Goal: Task Accomplishment & Management: Manage account settings

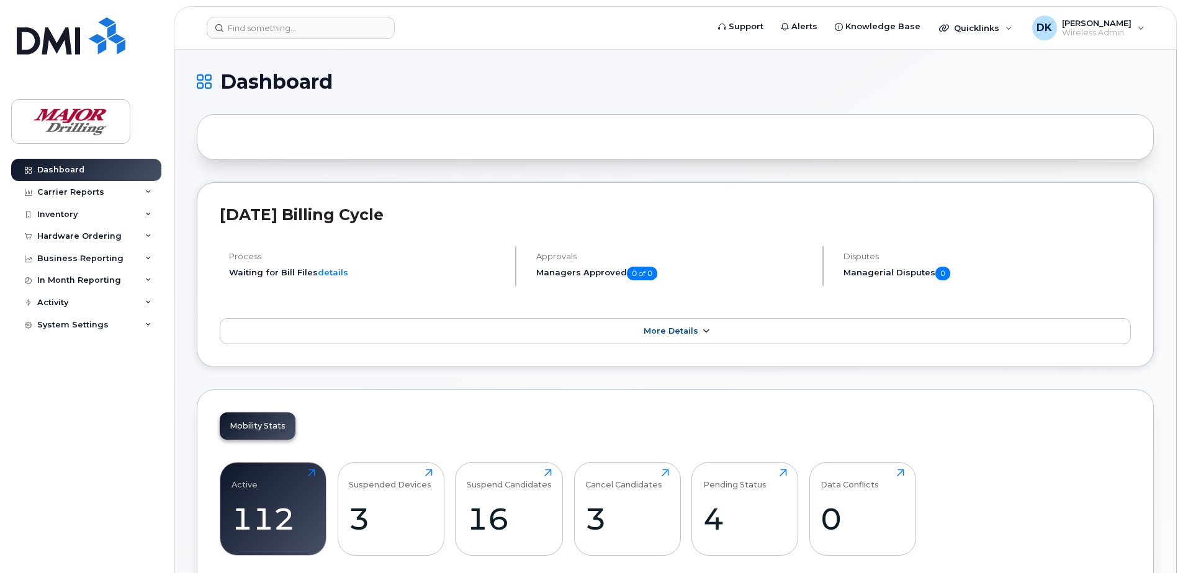
click at [642, 338] on link "More Details" at bounding box center [675, 331] width 911 height 26
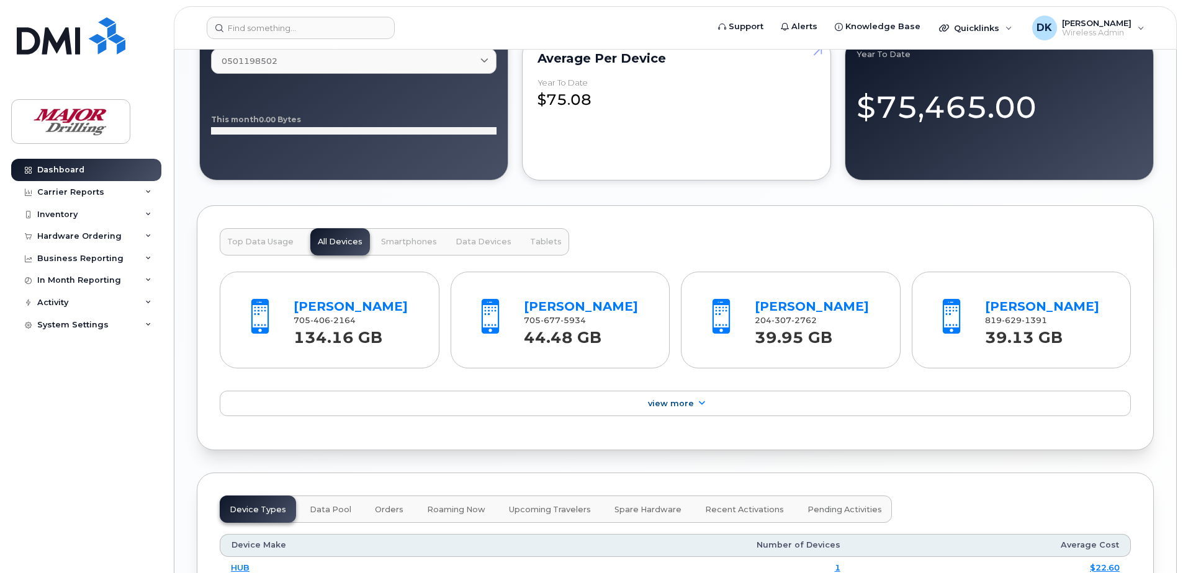
scroll to position [1214, 0]
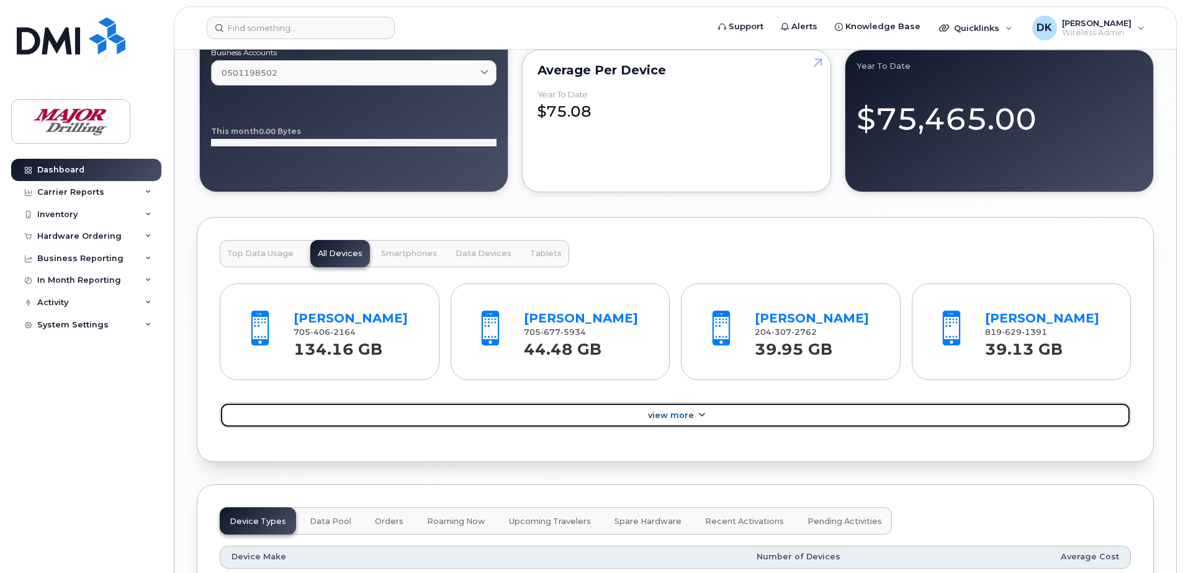
click at [683, 420] on span "View More" at bounding box center [671, 415] width 46 height 9
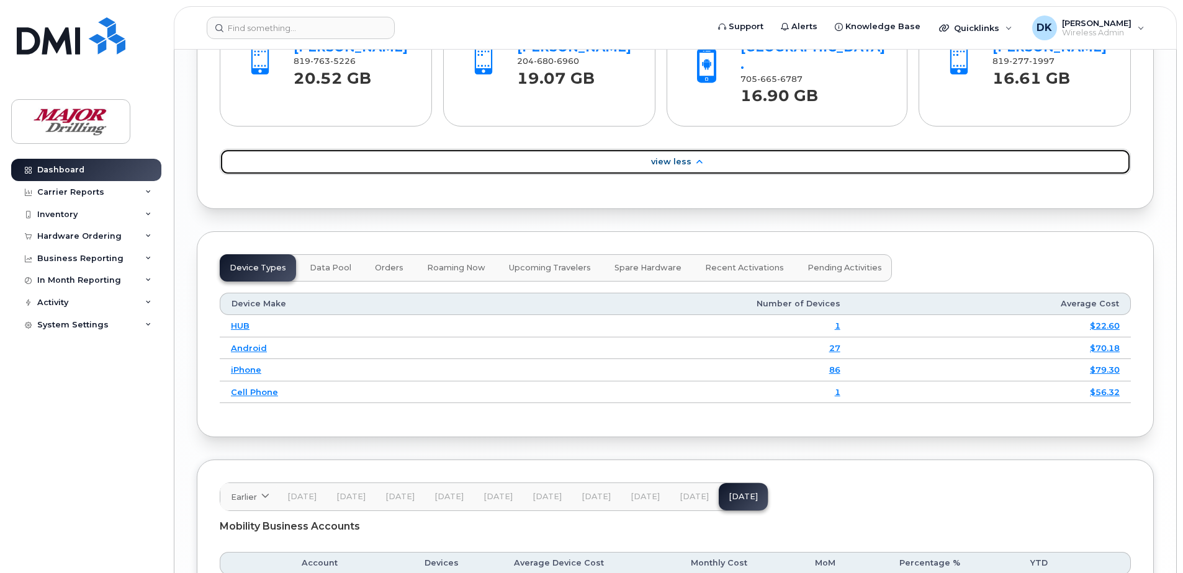
scroll to position [1959, 0]
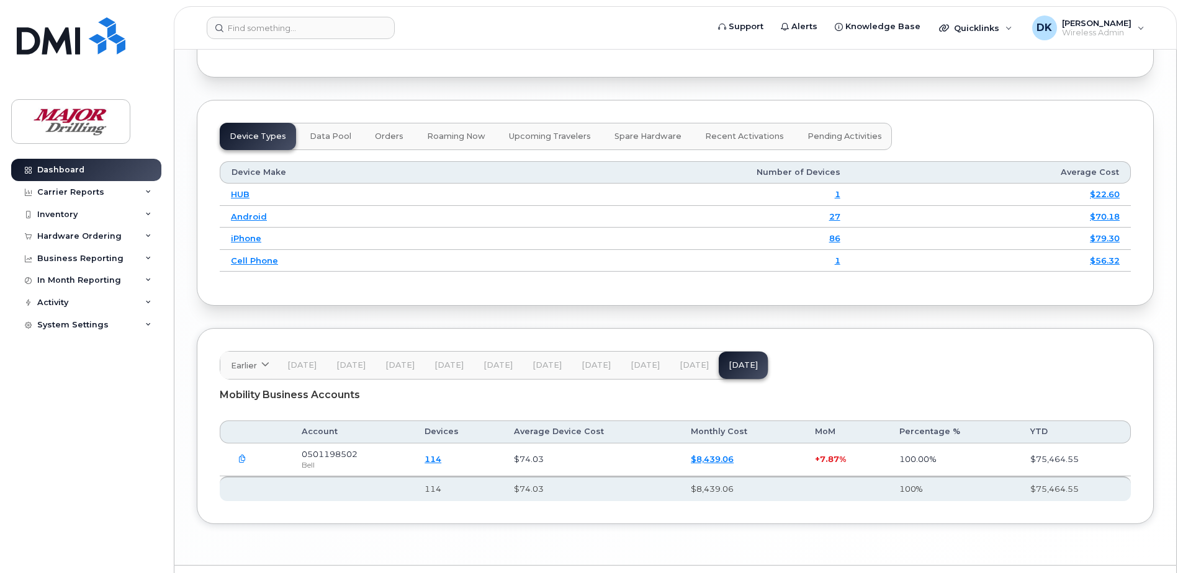
click at [375, 132] on span "Orders" at bounding box center [389, 137] width 29 height 10
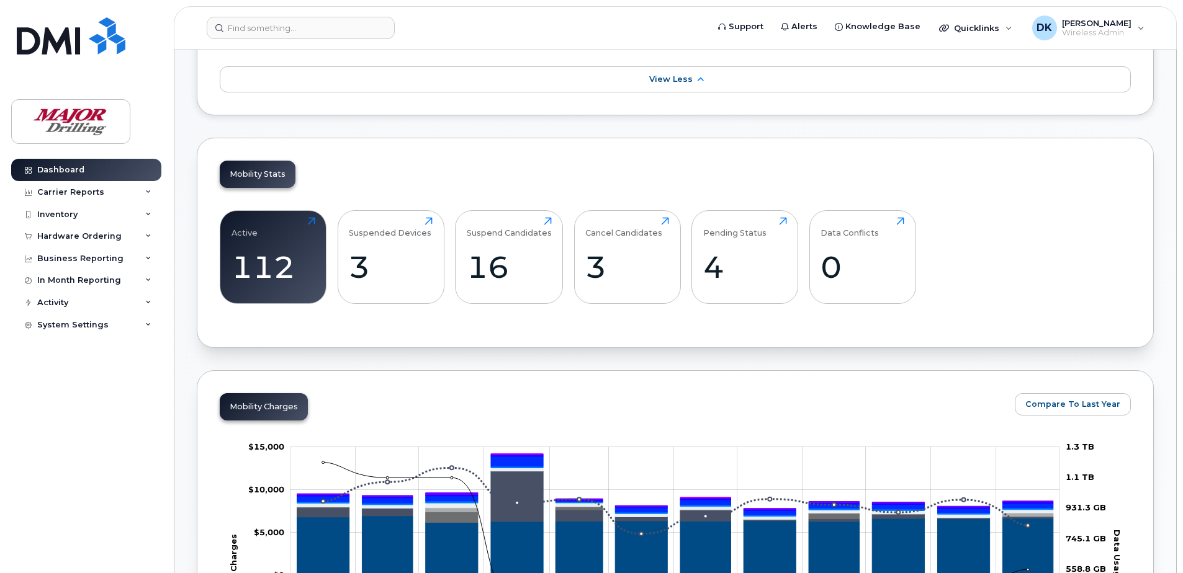
scroll to position [0, 0]
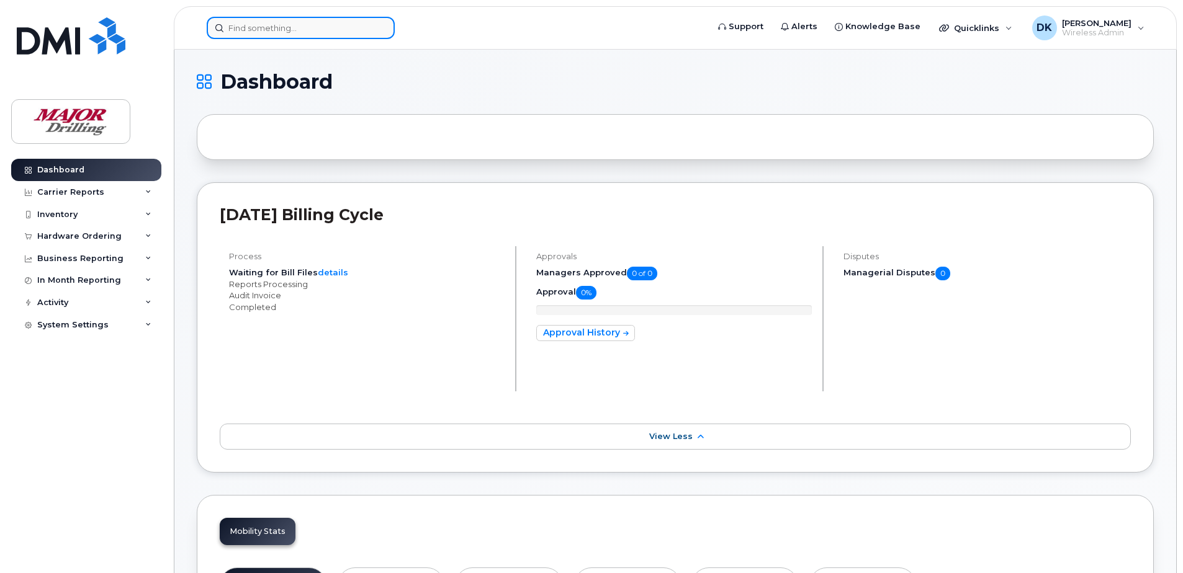
click at [262, 27] on input at bounding box center [301, 28] width 188 height 22
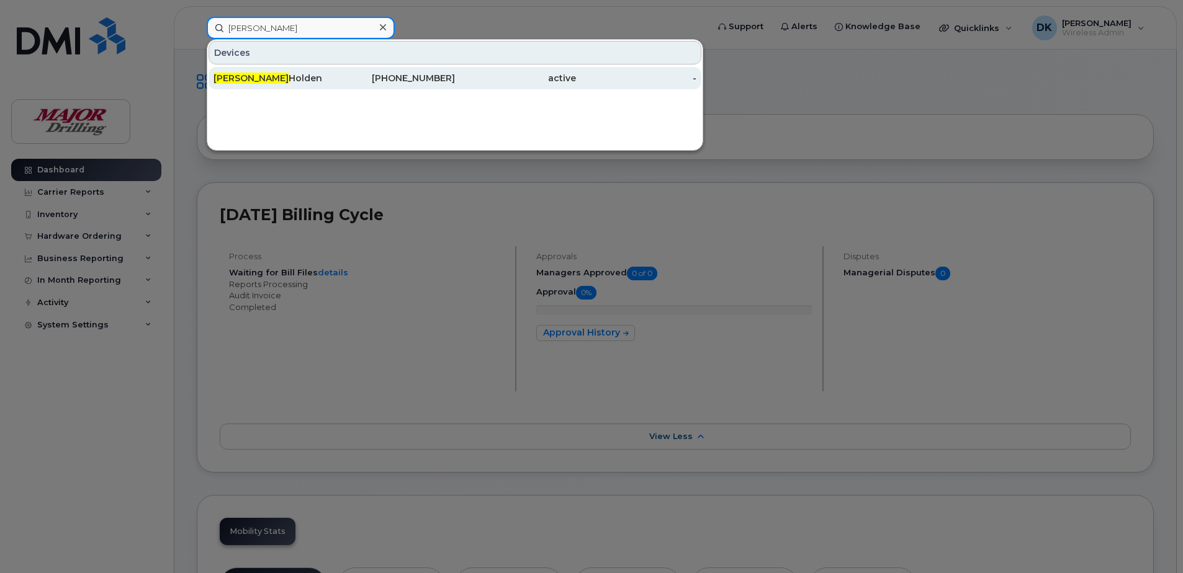
type input "dylan"
click at [246, 84] on div "Dylan Holden" at bounding box center [273, 78] width 121 height 22
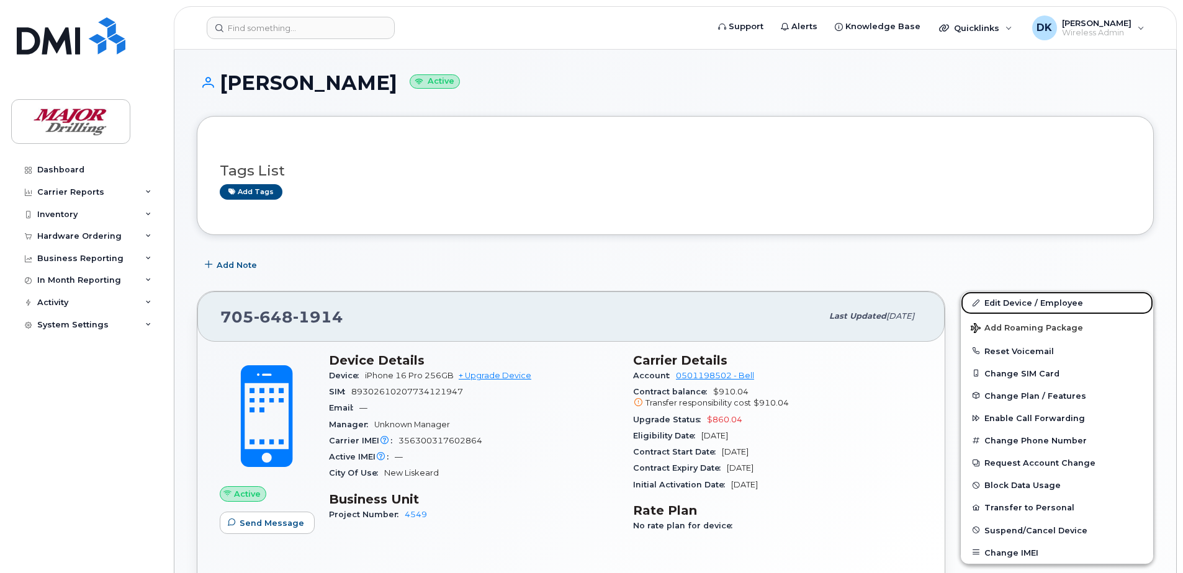
drag, startPoint x: 1041, startPoint y: 300, endPoint x: 847, endPoint y: 325, distance: 195.9
click at [1041, 300] on link "Edit Device / Employee" at bounding box center [1057, 303] width 192 height 22
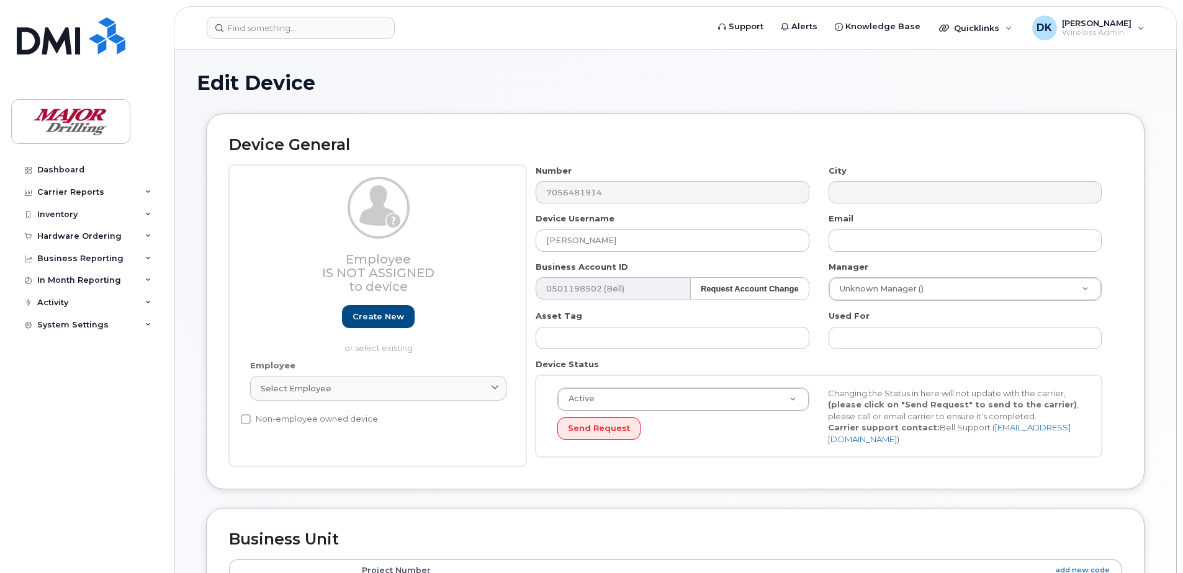
select select "2726418"
click at [400, 389] on div "Select employee" at bounding box center [378, 389] width 235 height 12
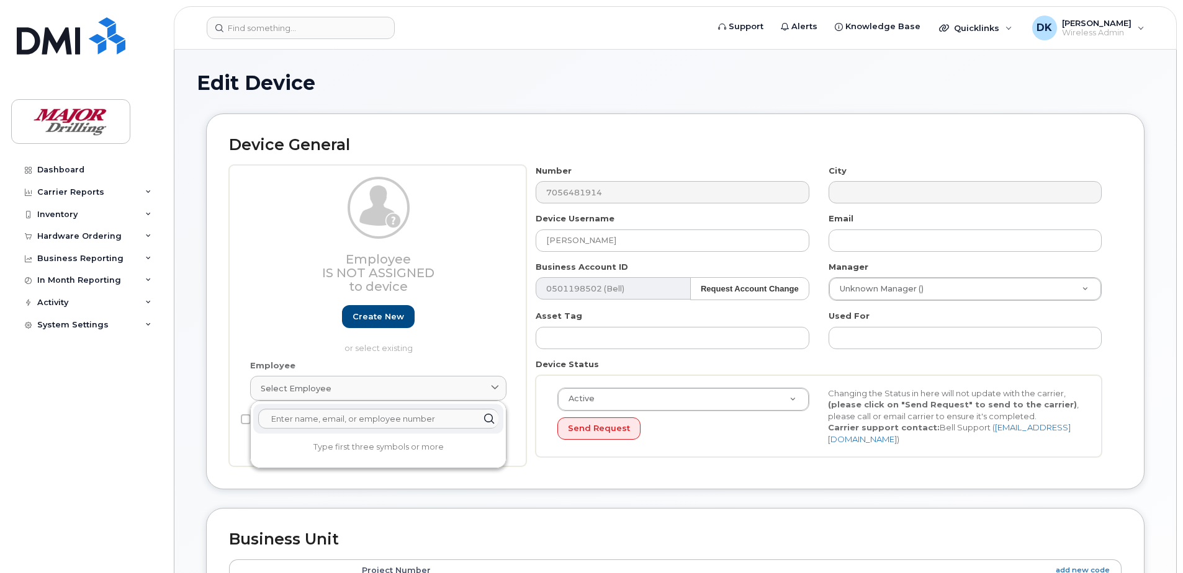
click at [616, 89] on h1 "Edit Device" at bounding box center [675, 83] width 957 height 22
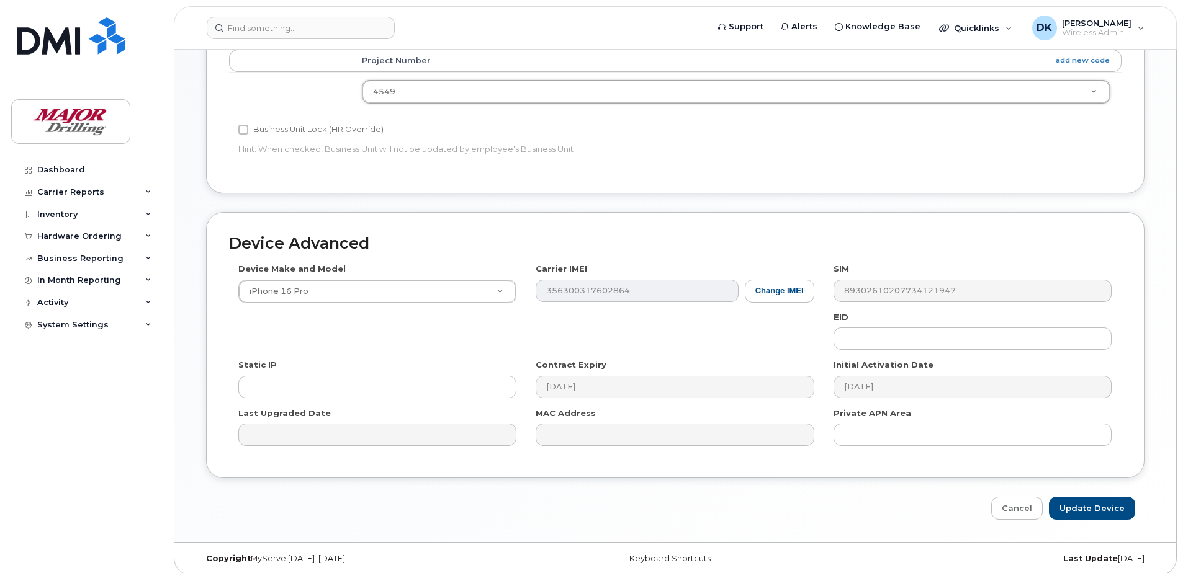
scroll to position [519, 0]
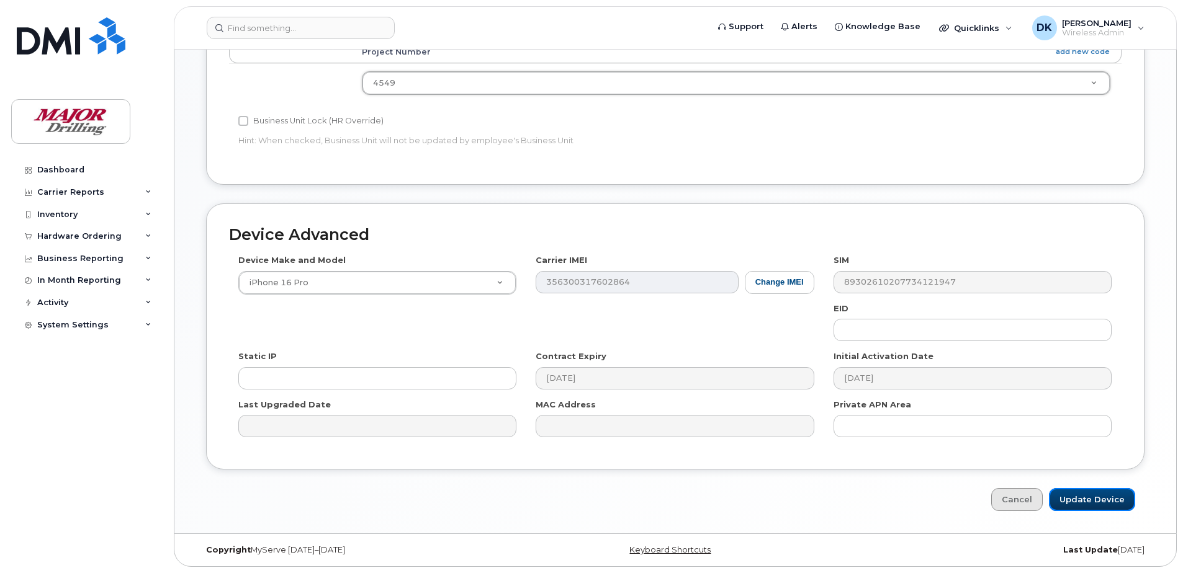
click at [1079, 499] on input "Update Device" at bounding box center [1092, 499] width 86 height 23
type input "Saving..."
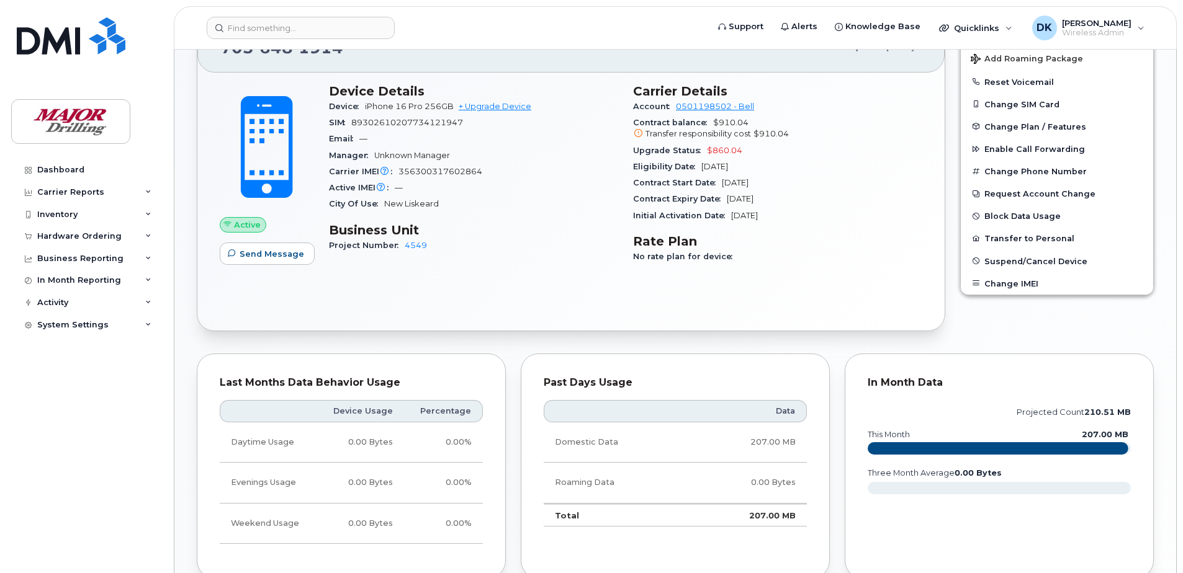
scroll to position [310, 0]
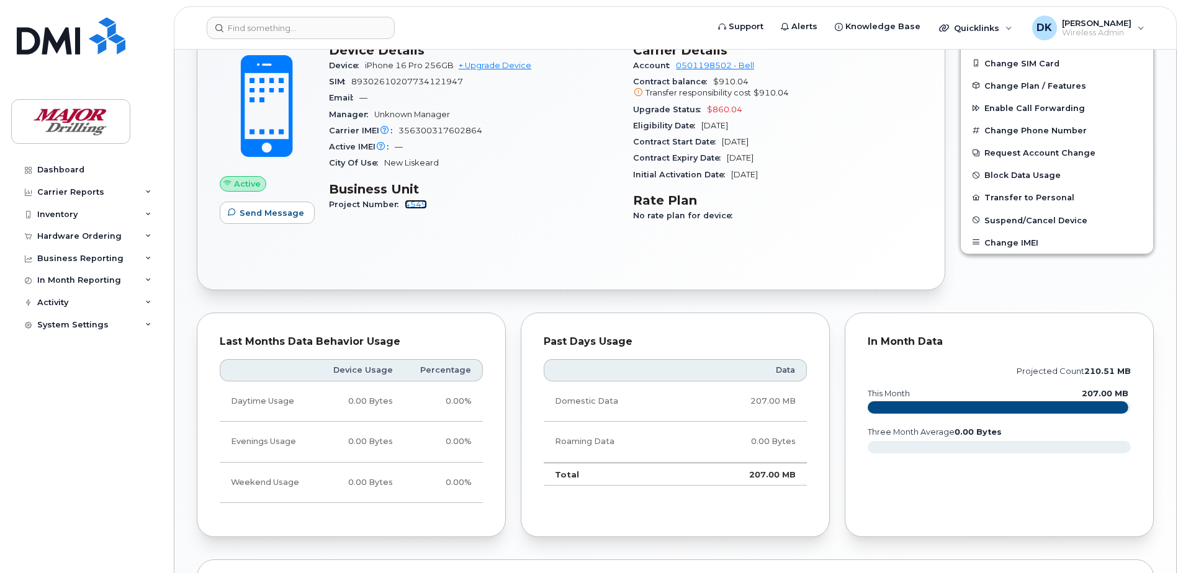
drag, startPoint x: 415, startPoint y: 208, endPoint x: 450, endPoint y: 256, distance: 59.4
click at [415, 208] on link "4549" at bounding box center [416, 204] width 22 height 9
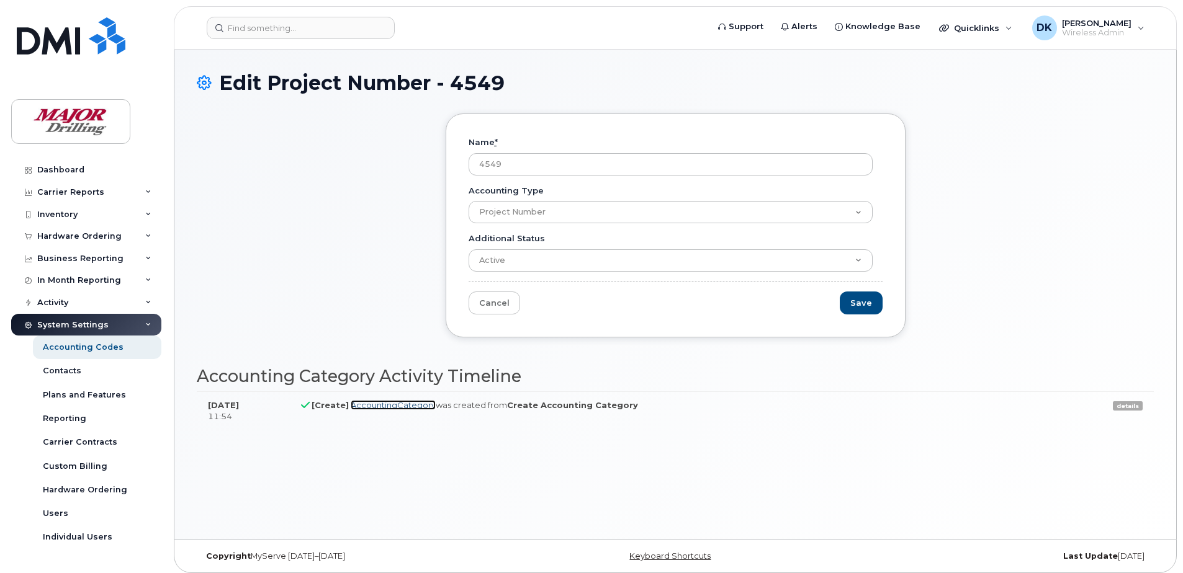
click at [416, 405] on link "AccountingCategory" at bounding box center [393, 405] width 85 height 10
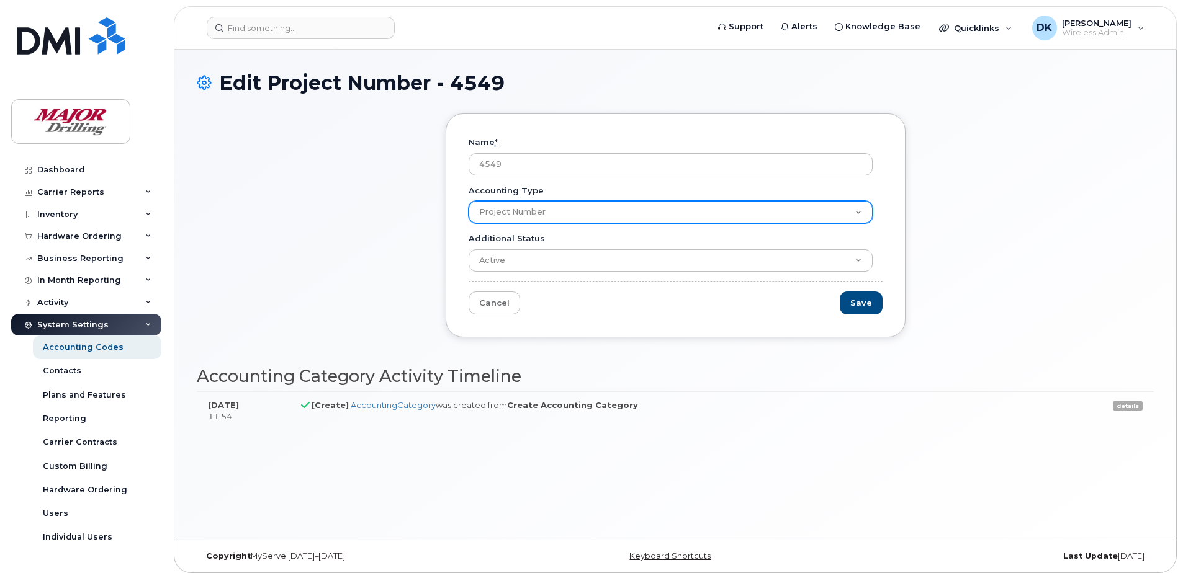
click at [595, 220] on select "Project Number" at bounding box center [671, 212] width 404 height 22
click at [469, 201] on select "Project Number" at bounding box center [671, 212] width 404 height 22
click at [587, 216] on select "Project Number" at bounding box center [671, 212] width 404 height 22
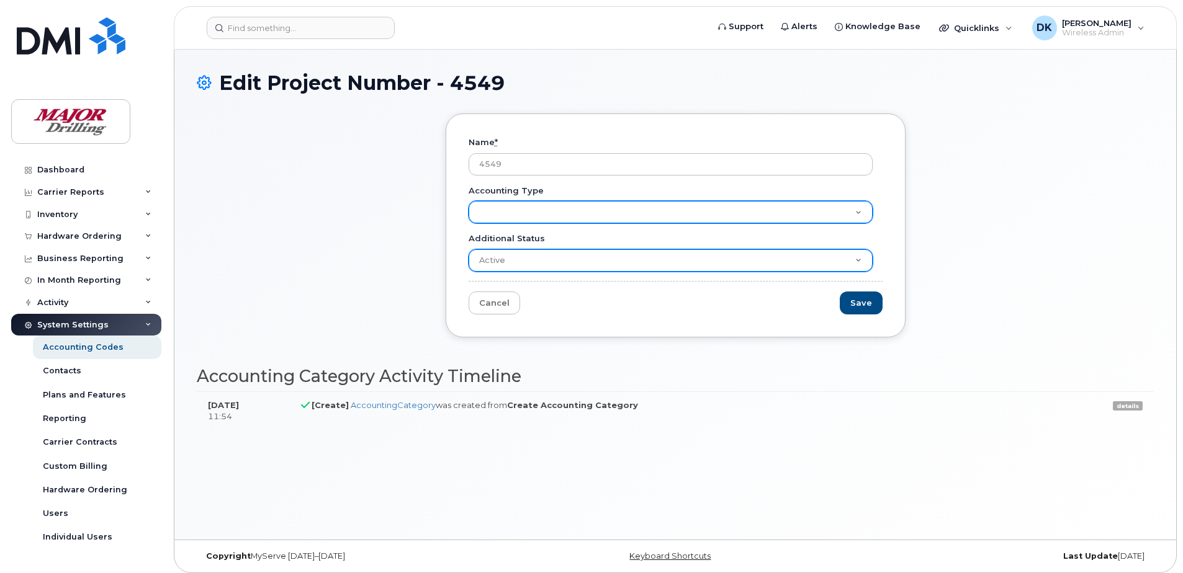
select select "1674"
click at [469, 201] on select "Project Number" at bounding box center [671, 212] width 404 height 22
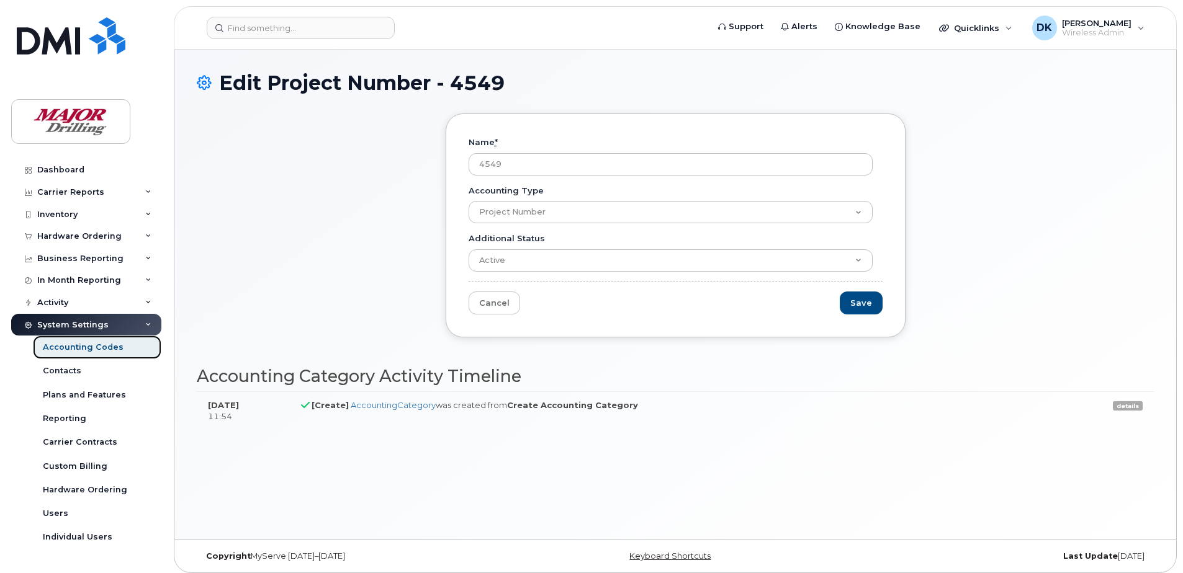
click at [79, 347] on div "Accounting Codes" at bounding box center [83, 347] width 81 height 11
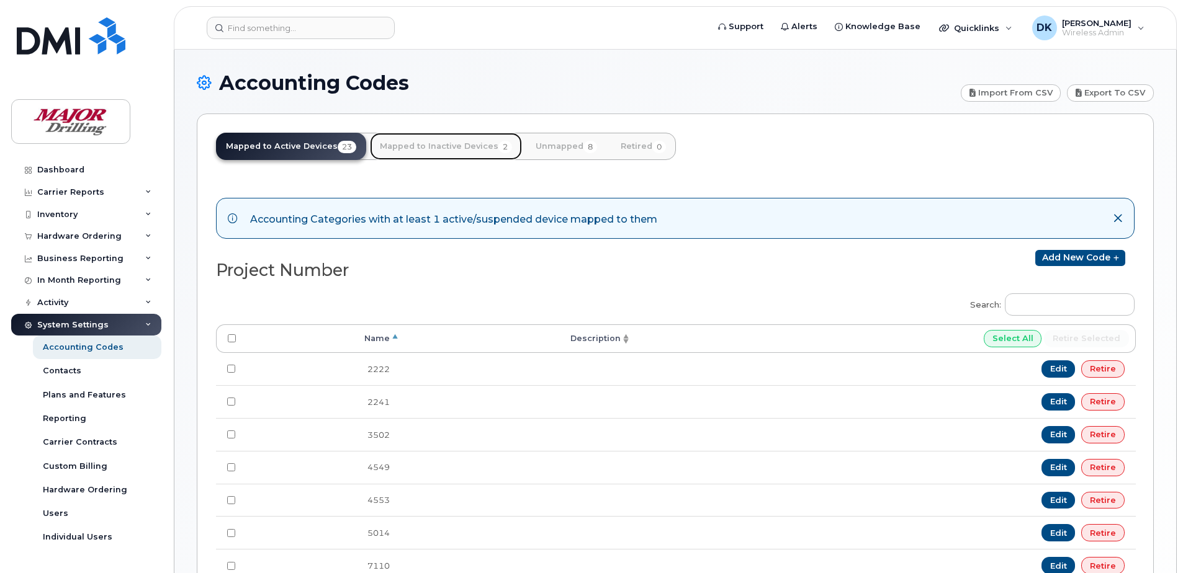
click at [447, 155] on link "Mapped to Inactive Devices 2" at bounding box center [446, 146] width 152 height 27
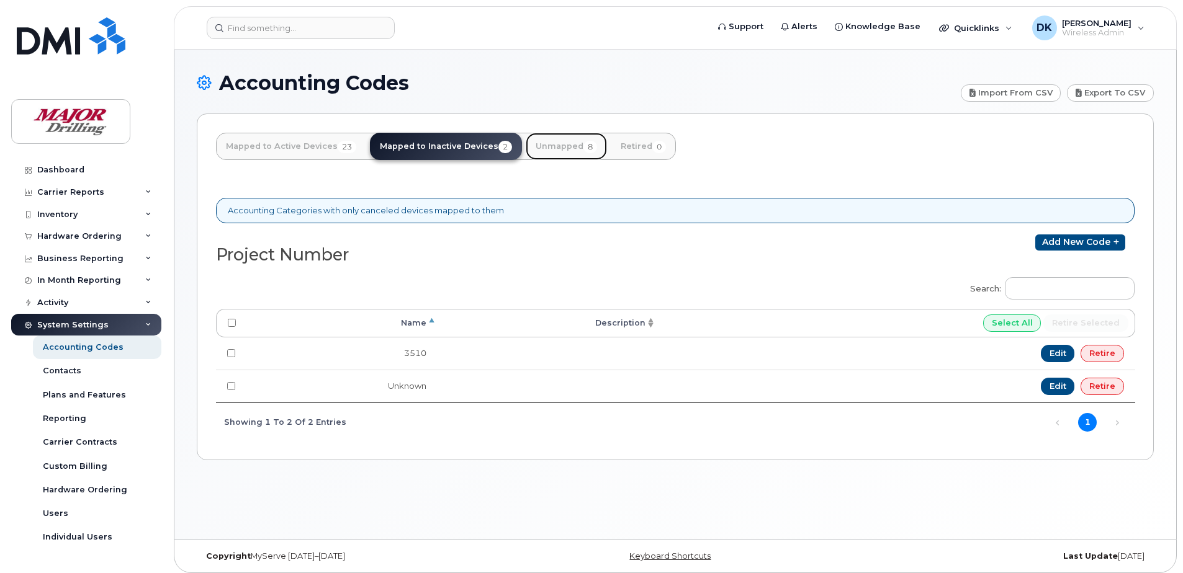
click at [536, 150] on link "Unmapped 8" at bounding box center [566, 146] width 81 height 27
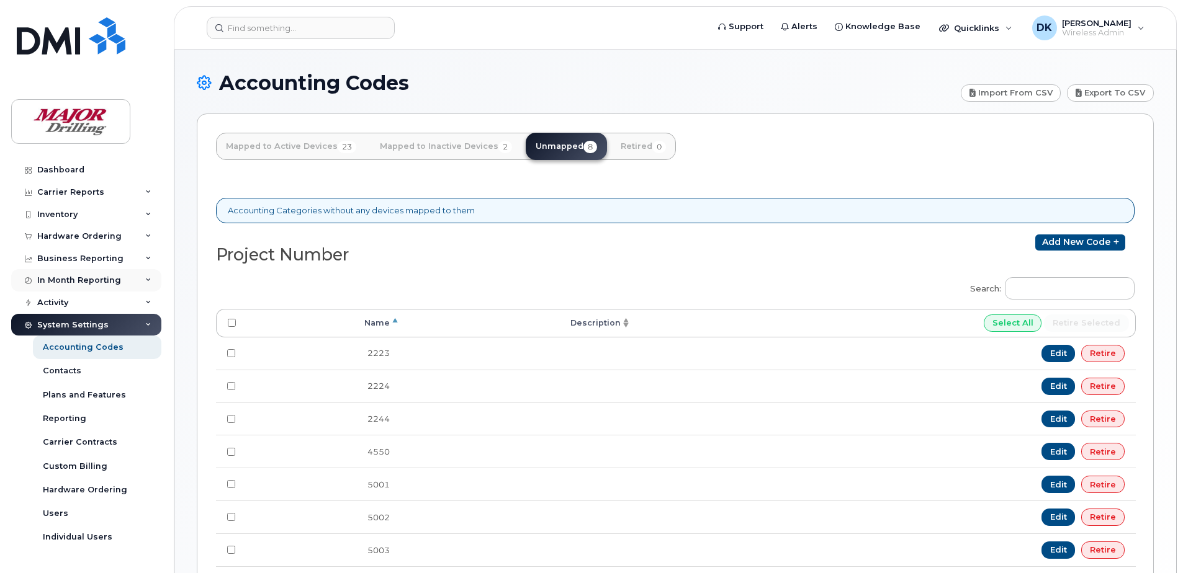
click at [94, 282] on div "In Month Reporting" at bounding box center [79, 281] width 84 height 10
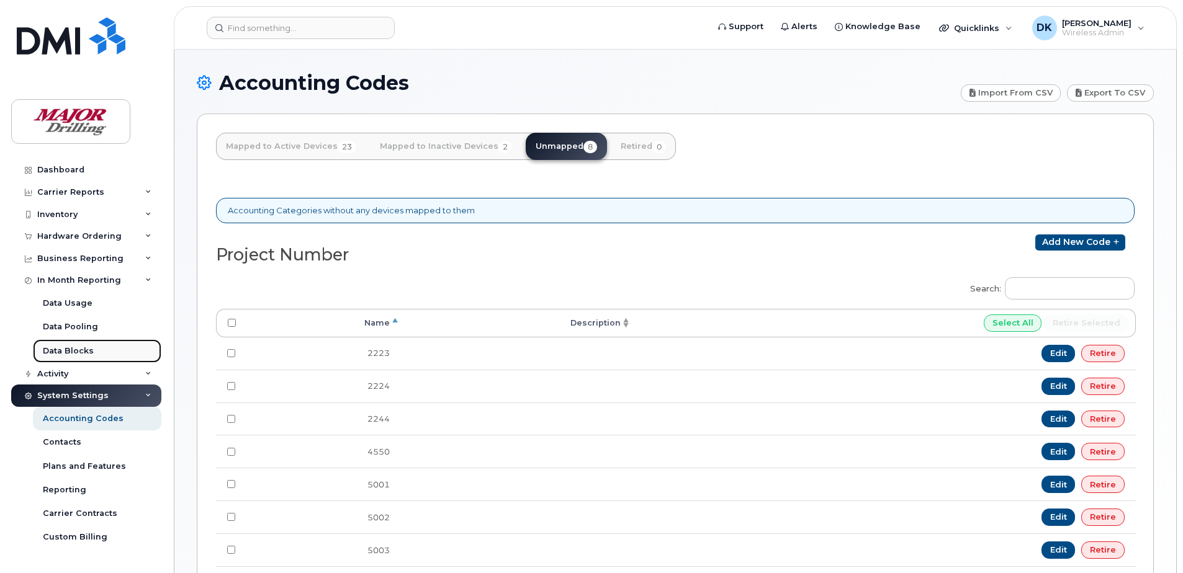
click at [83, 350] on div "Data Blocks" at bounding box center [68, 351] width 51 height 11
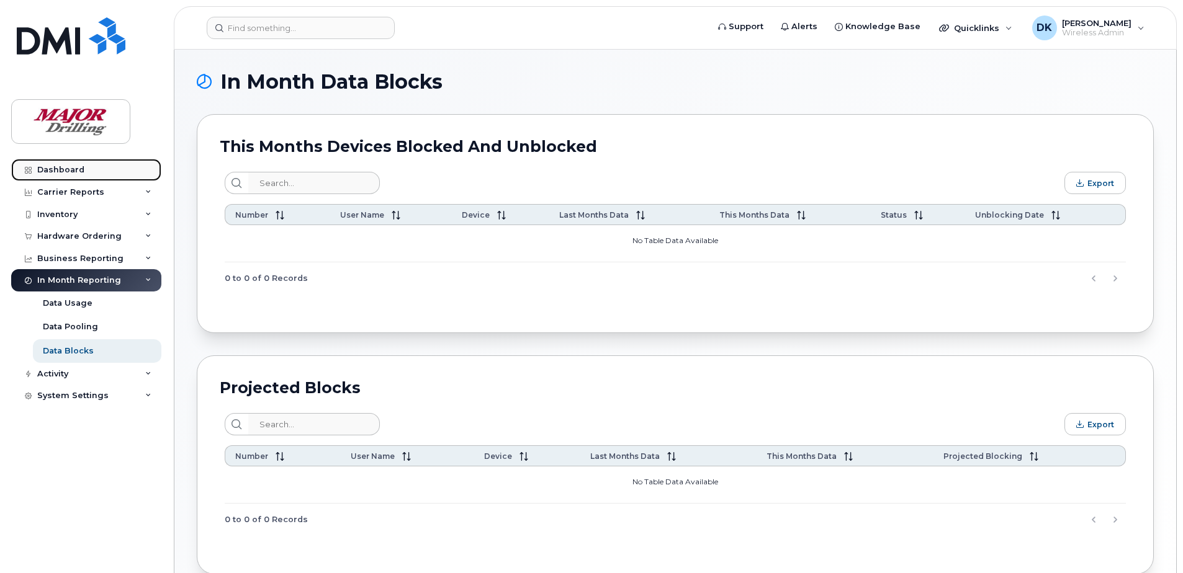
click at [37, 161] on link "Dashboard" at bounding box center [86, 170] width 150 height 22
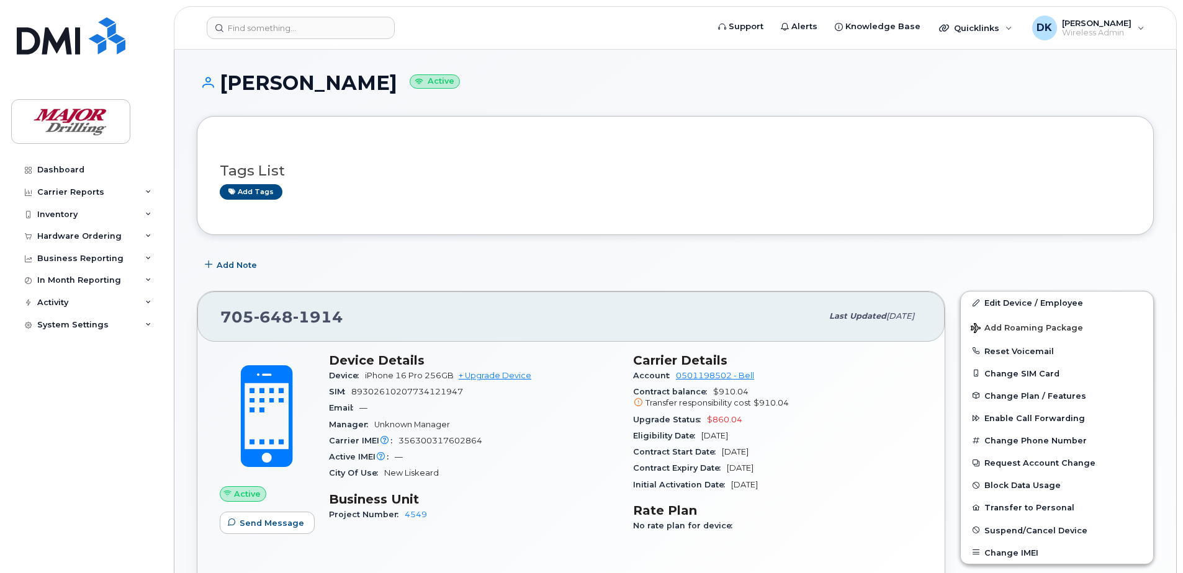
scroll to position [62, 0]
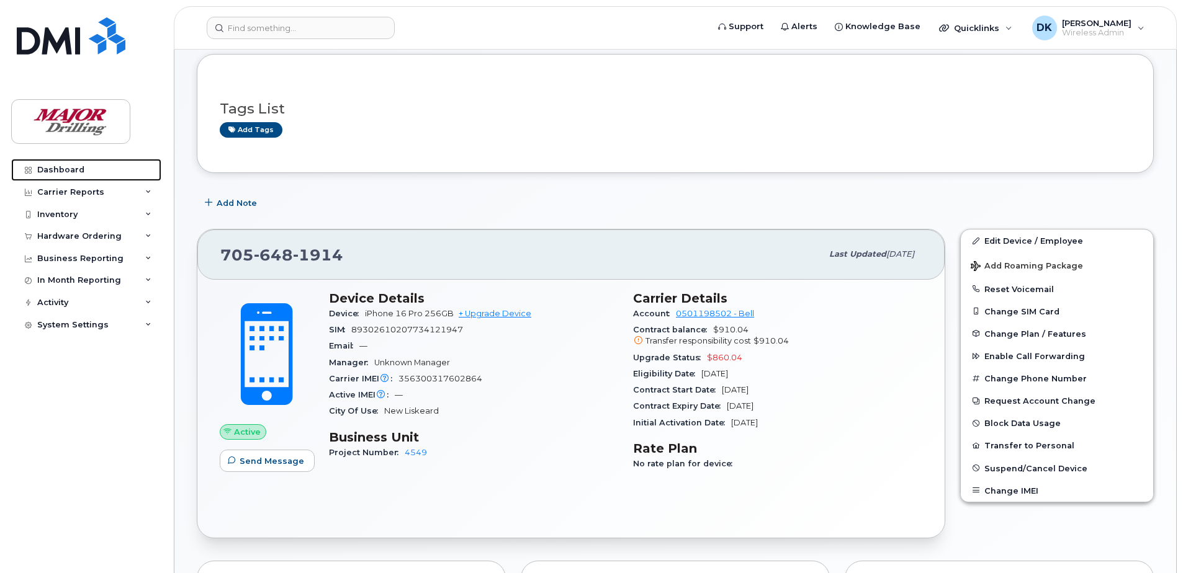
drag, startPoint x: 85, startPoint y: 174, endPoint x: 330, endPoint y: 297, distance: 273.6
click at [85, 174] on link "Dashboard" at bounding box center [86, 170] width 150 height 22
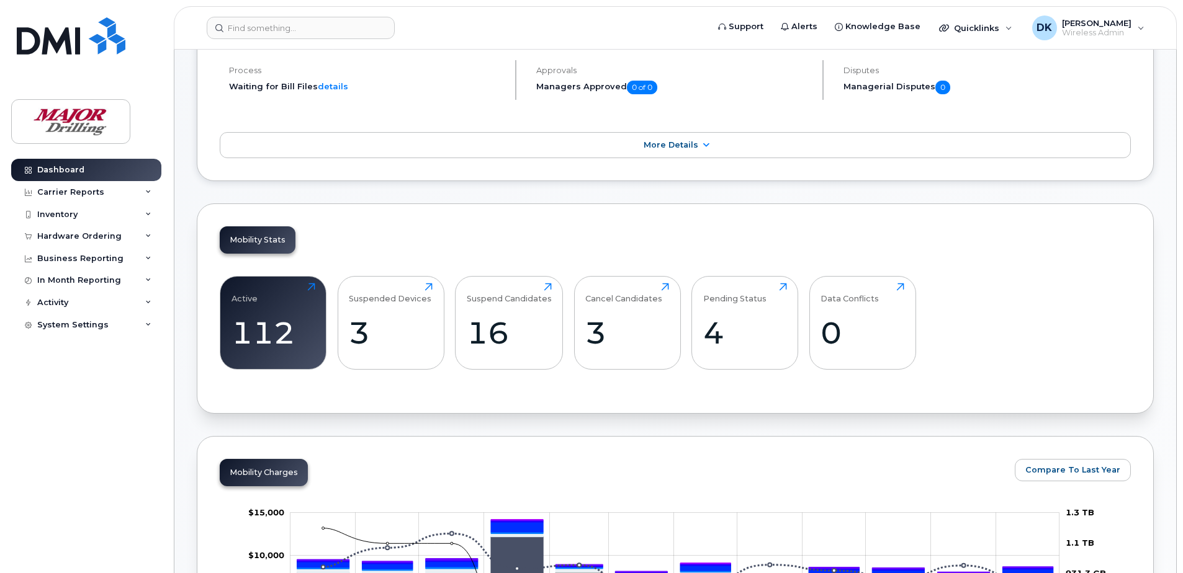
scroll to position [186, 0]
click at [744, 322] on div "4" at bounding box center [745, 333] width 84 height 37
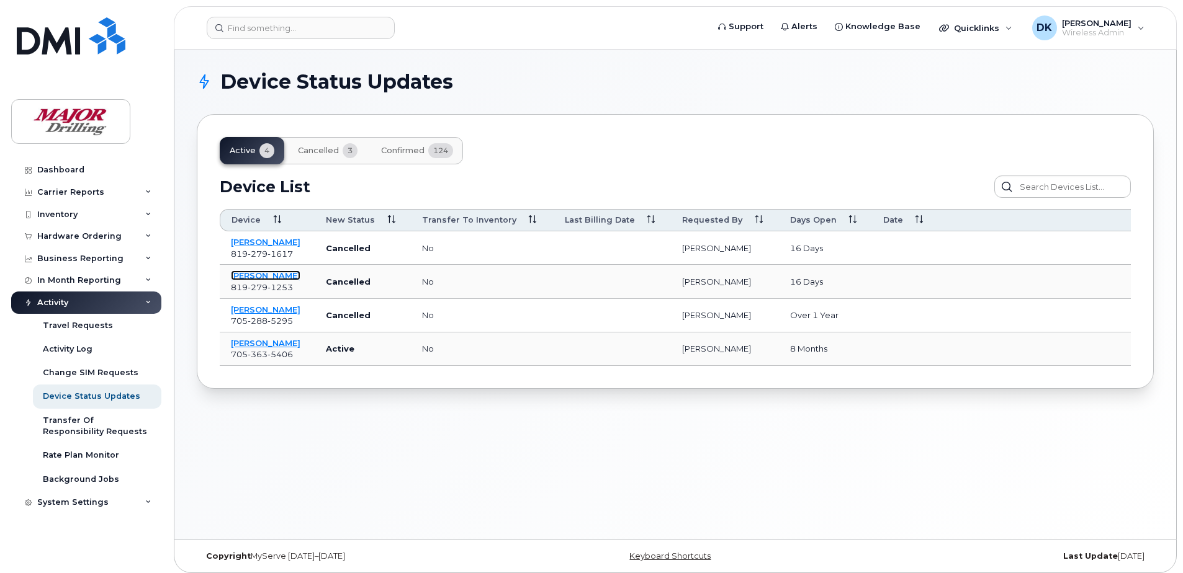
click at [300, 272] on link "[PERSON_NAME]" at bounding box center [265, 276] width 69 height 10
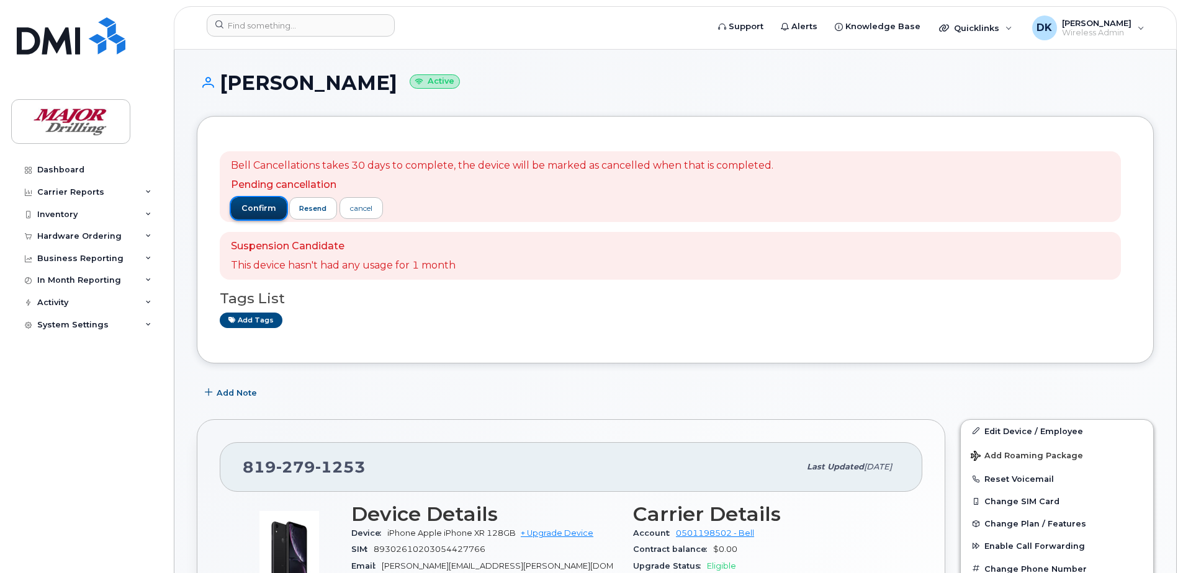
click at [255, 204] on span "confirm" at bounding box center [258, 208] width 35 height 11
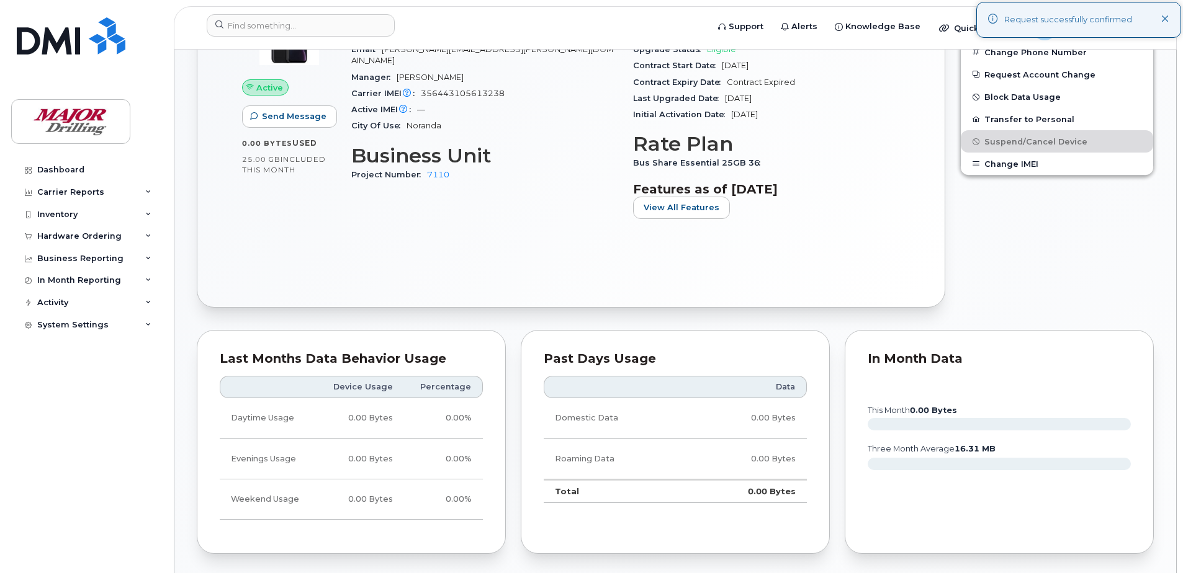
scroll to position [621, 0]
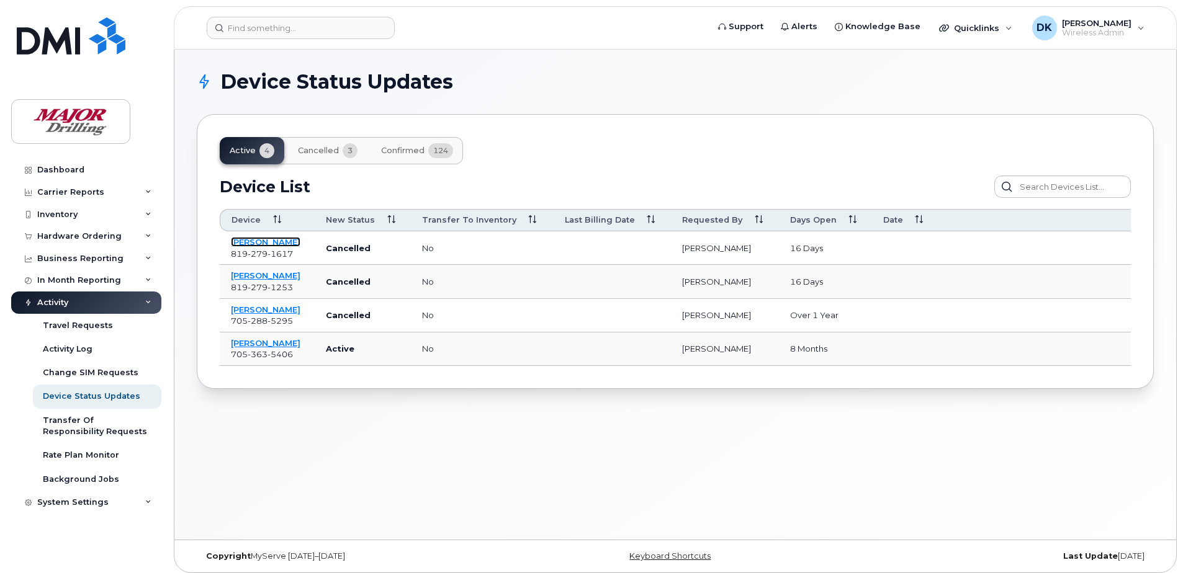
click at [269, 244] on link "[PERSON_NAME]" at bounding box center [265, 242] width 69 height 10
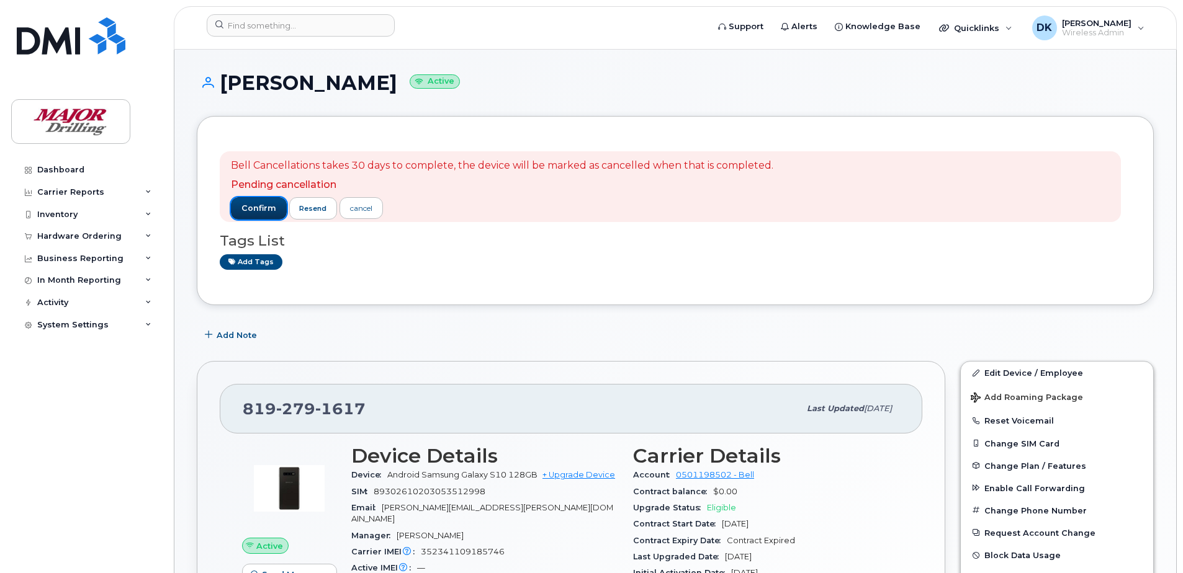
drag, startPoint x: 240, startPoint y: 207, endPoint x: 246, endPoint y: 222, distance: 15.3
click at [240, 207] on button "confirm" at bounding box center [259, 208] width 56 height 22
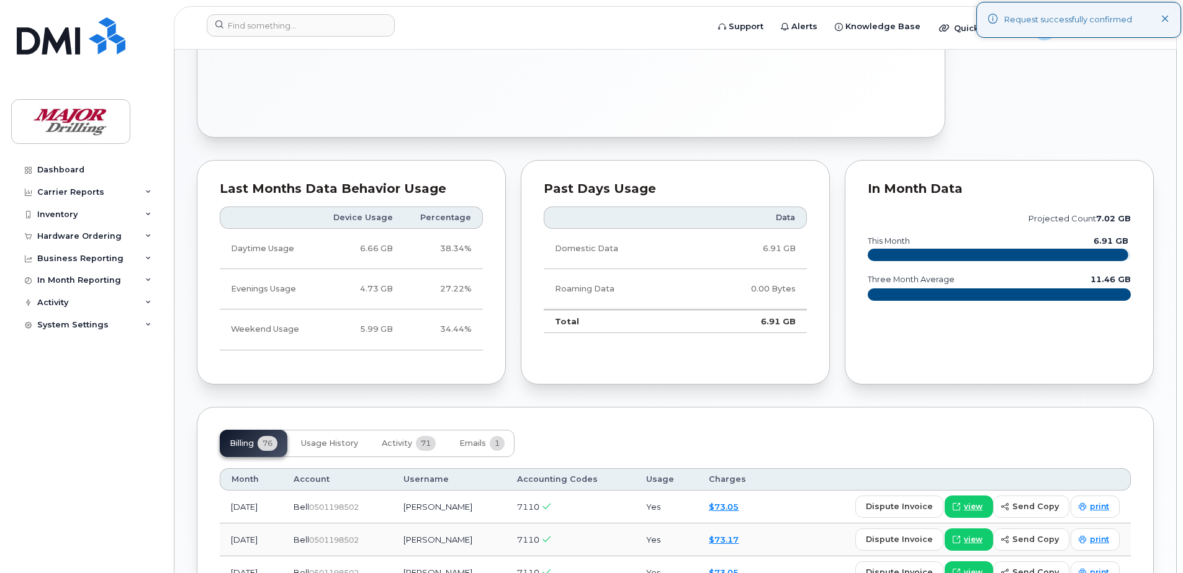
scroll to position [869, 0]
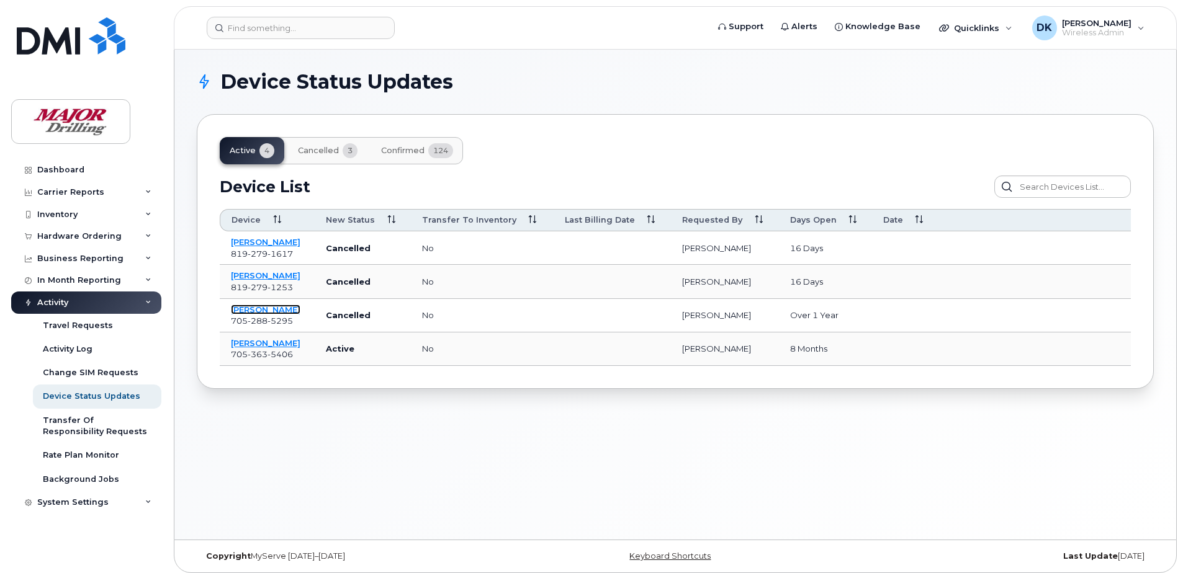
click at [272, 310] on link "[PERSON_NAME]" at bounding box center [265, 310] width 69 height 10
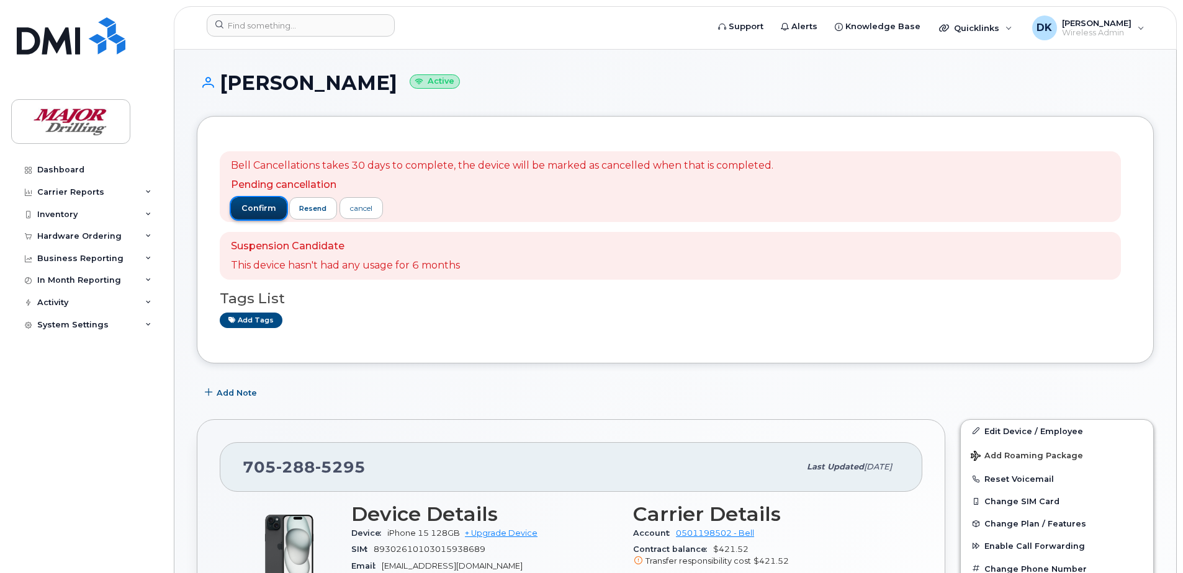
click at [245, 204] on span "confirm" at bounding box center [258, 208] width 35 height 11
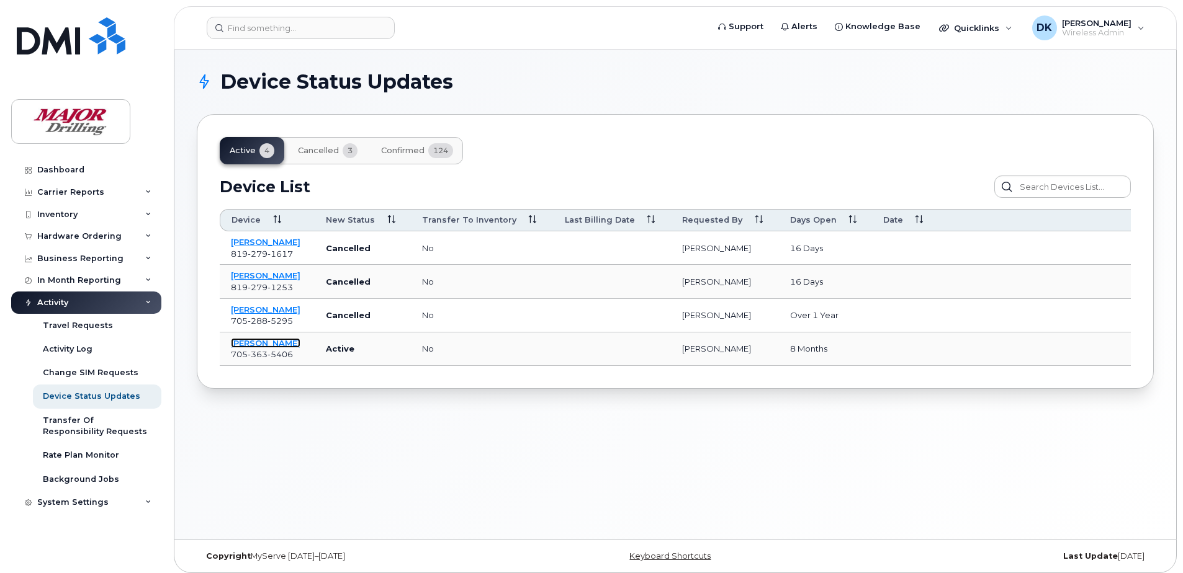
click at [269, 344] on link "[PERSON_NAME]" at bounding box center [265, 343] width 69 height 10
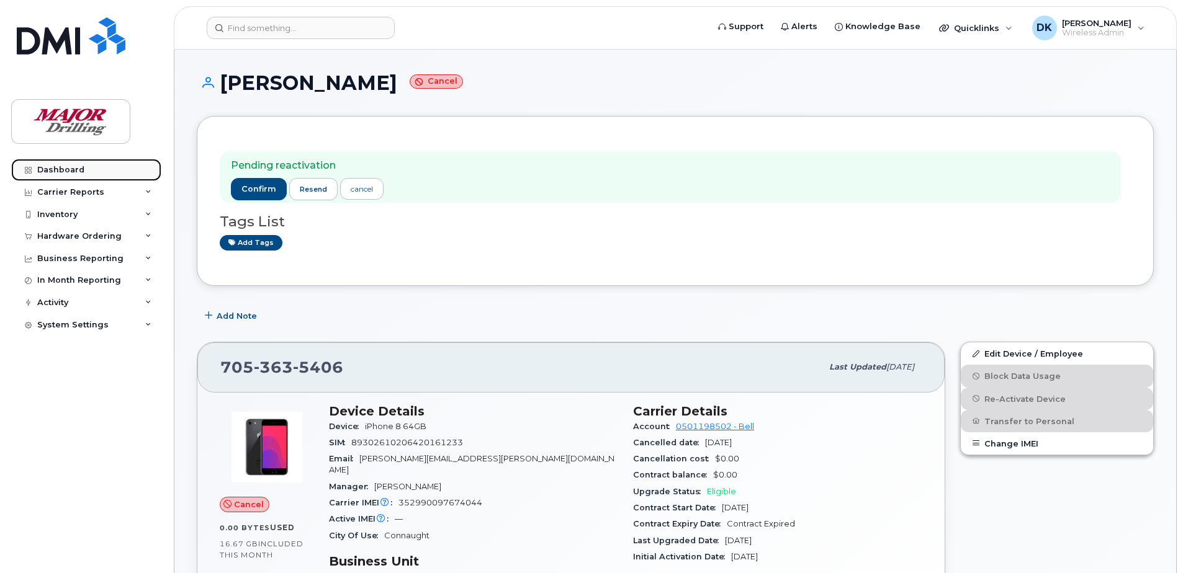
click at [92, 170] on link "Dashboard" at bounding box center [86, 170] width 150 height 22
click at [38, 169] on div "Dashboard" at bounding box center [60, 170] width 47 height 10
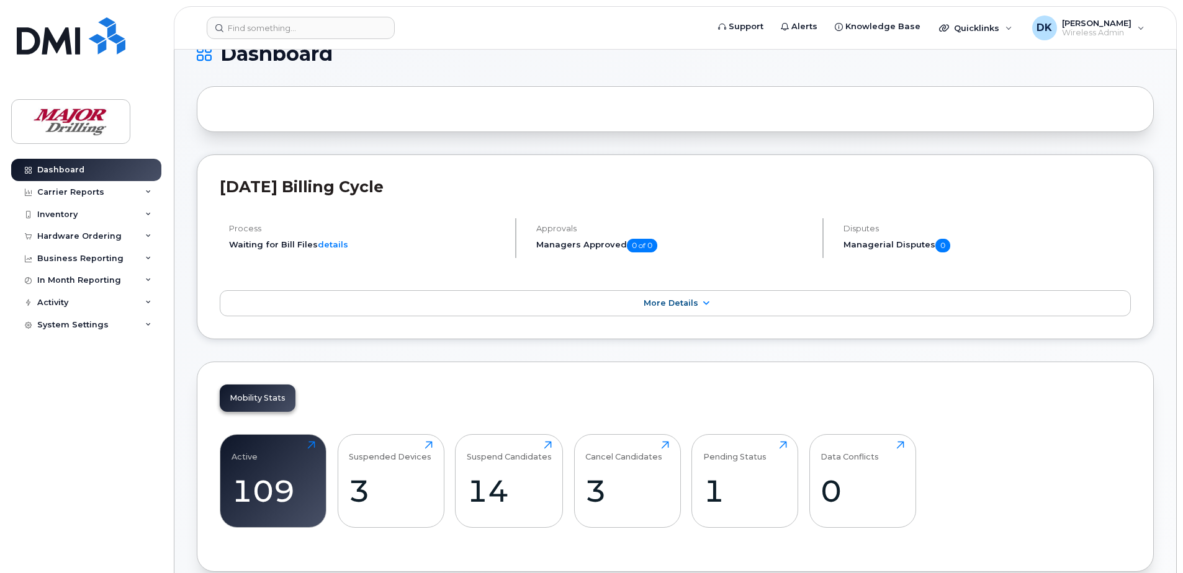
scroll to position [124, 0]
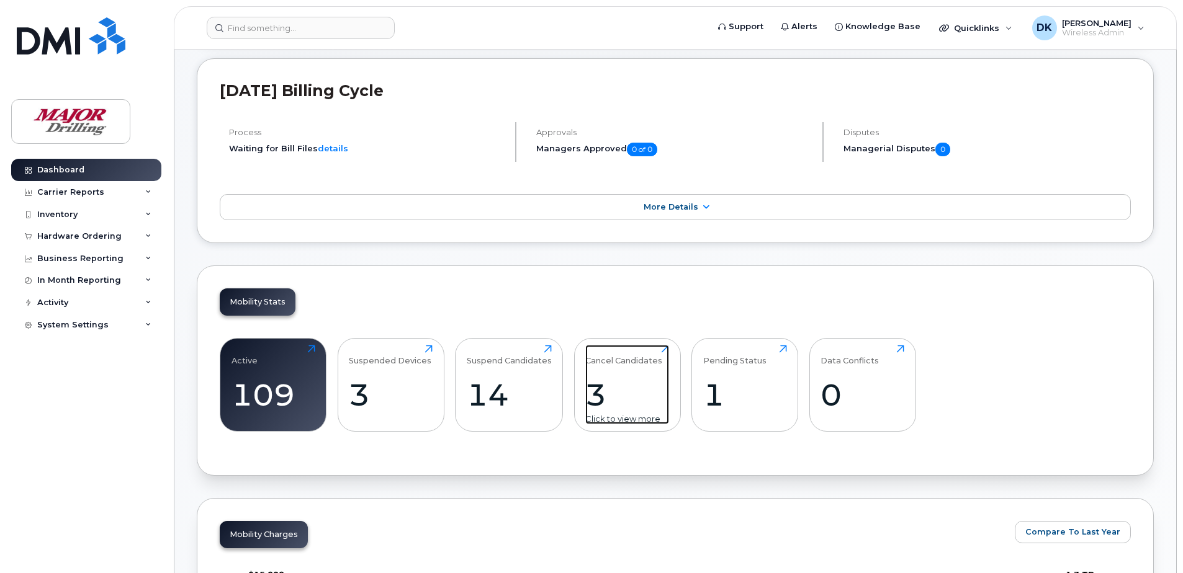
click at [601, 377] on div "3" at bounding box center [627, 395] width 84 height 37
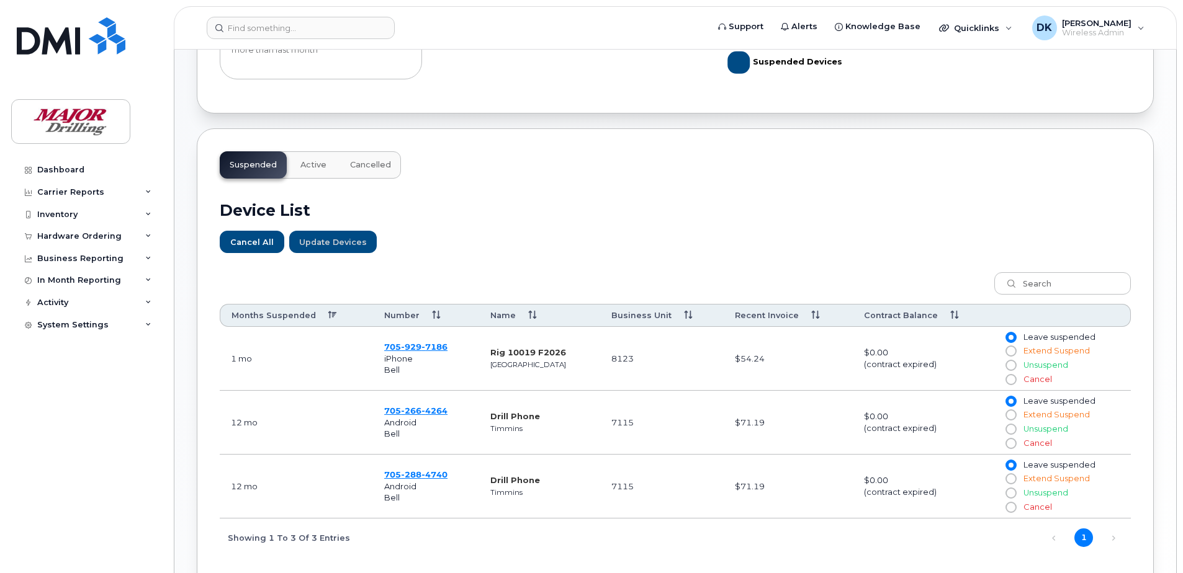
scroll to position [310, 0]
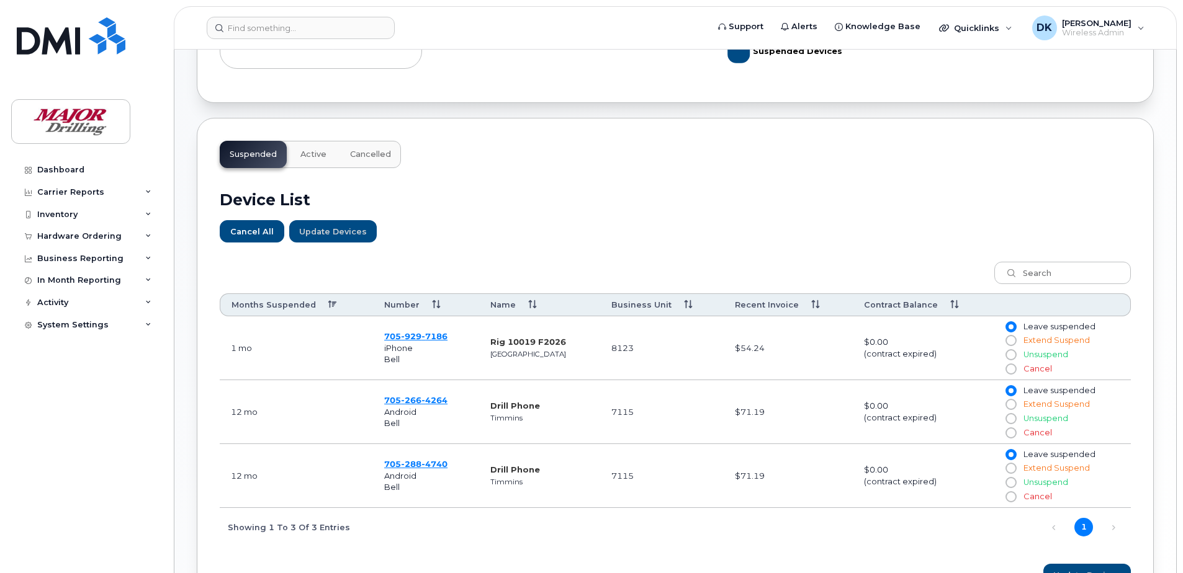
click at [1012, 495] on input "Cancel" at bounding box center [1010, 497] width 10 height 10
radio input "true"
click at [1011, 437] on input "Cancel" at bounding box center [1010, 433] width 10 height 10
radio input "true"
click at [1011, 371] on input "Cancel" at bounding box center [1010, 369] width 10 height 10
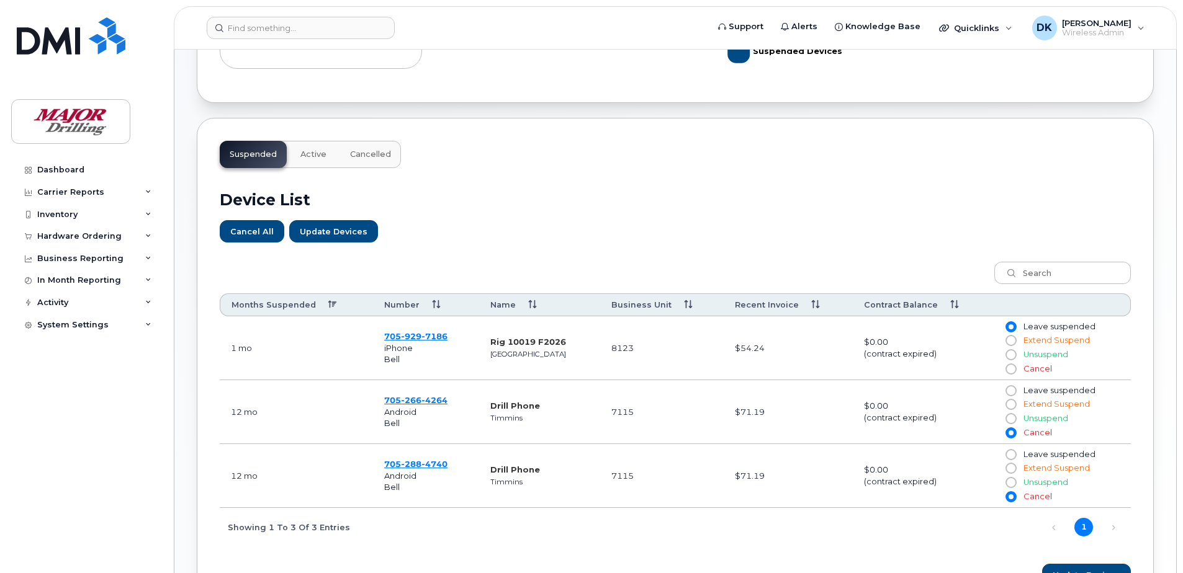
radio input "true"
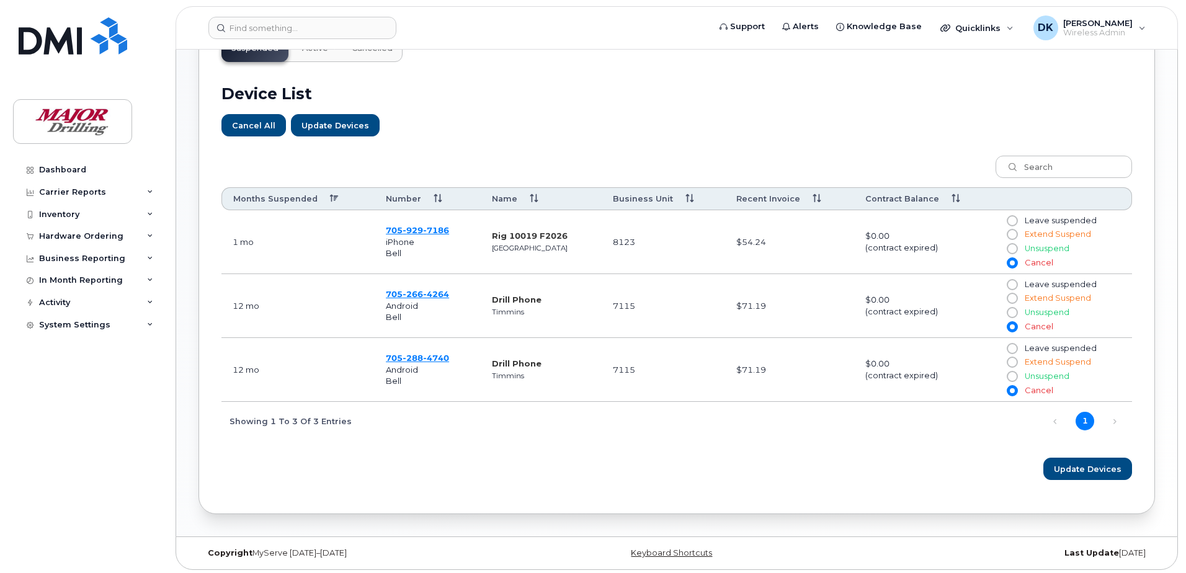
scroll to position [419, 0]
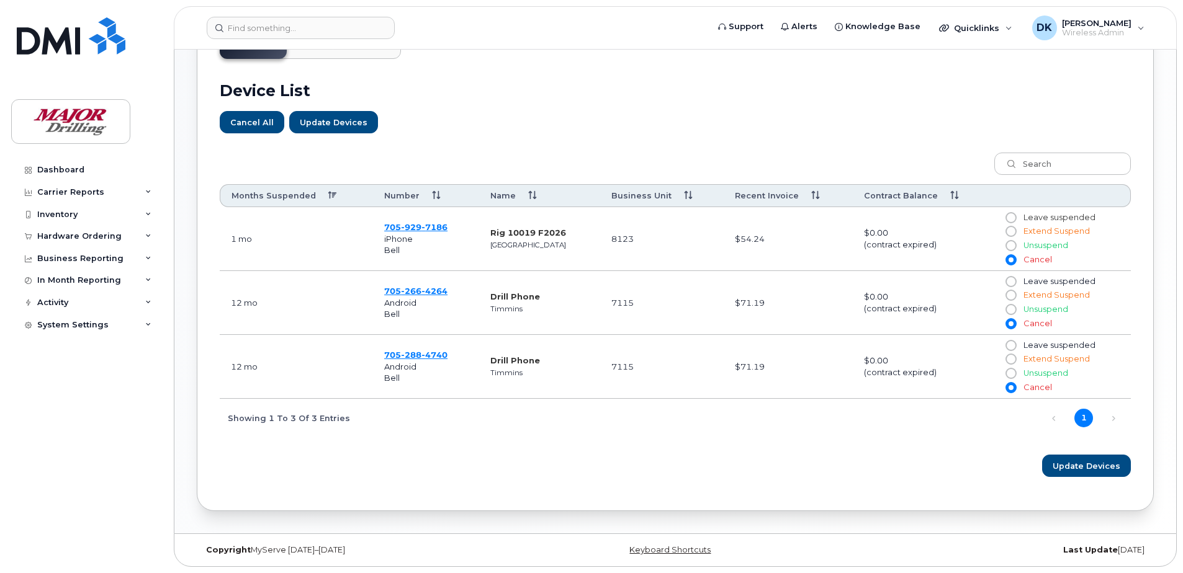
click at [1012, 220] on input "Leave suspended" at bounding box center [1010, 218] width 10 height 10
radio input "true"
click at [1088, 474] on button "Update Devices" at bounding box center [1086, 466] width 87 height 22
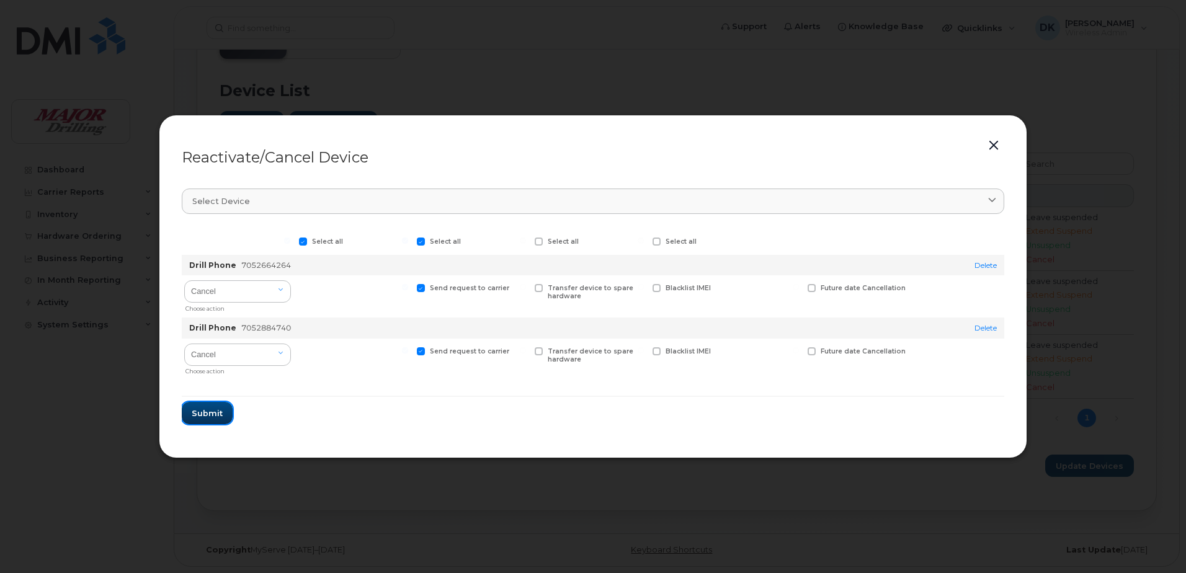
click at [228, 409] on button "Submit" at bounding box center [207, 413] width 51 height 22
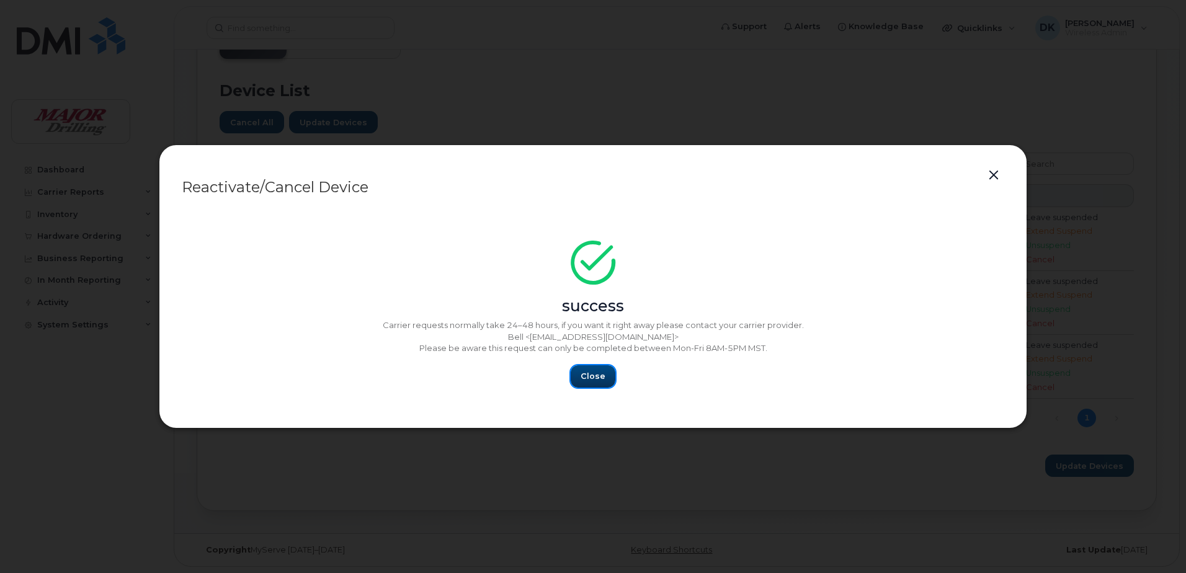
click at [588, 370] on span "Close" at bounding box center [593, 376] width 25 height 12
click at [592, 379] on span "Close" at bounding box center [593, 376] width 25 height 12
click at [592, 361] on div "success Carrier requests normally take 24–48 hours, if you want it right away p…" at bounding box center [593, 318] width 823 height 140
click at [592, 379] on span "Close" at bounding box center [593, 376] width 25 height 12
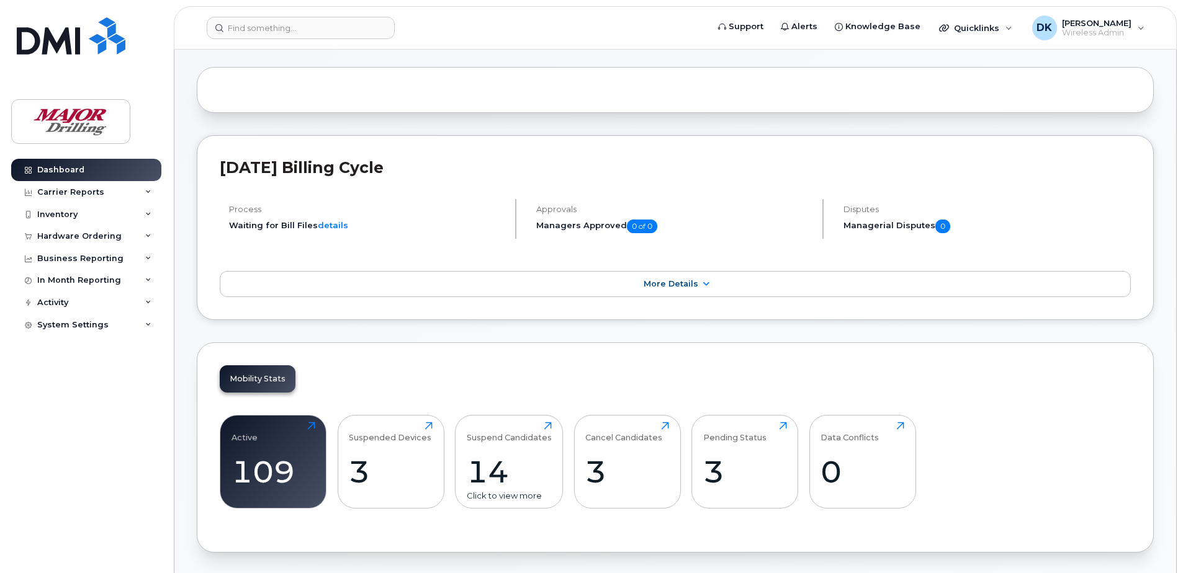
scroll to position [186, 0]
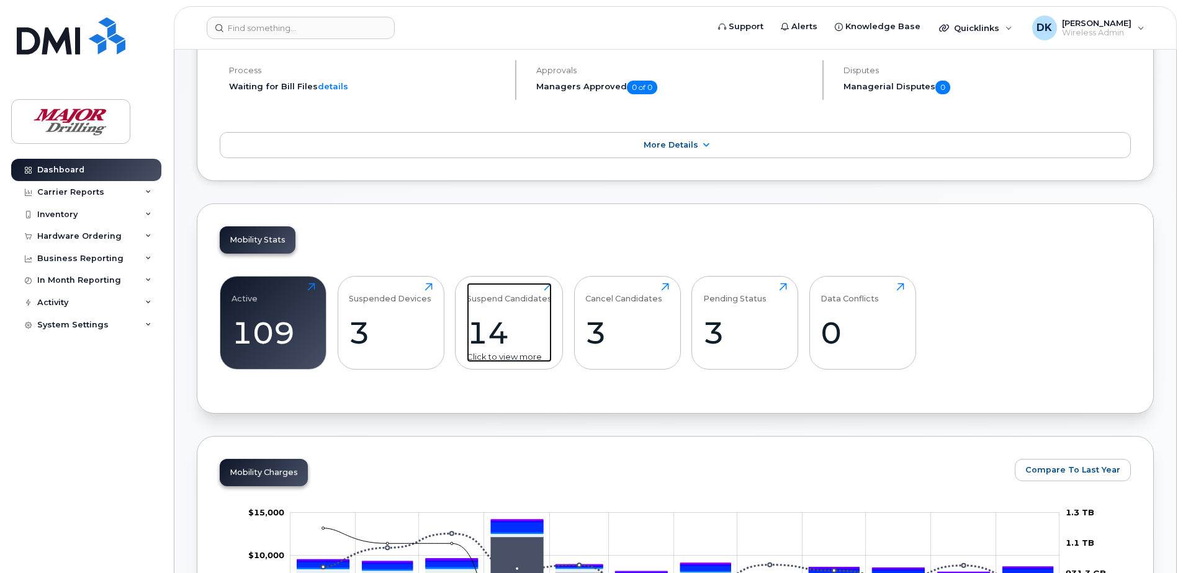
click at [487, 322] on div "14" at bounding box center [509, 333] width 85 height 37
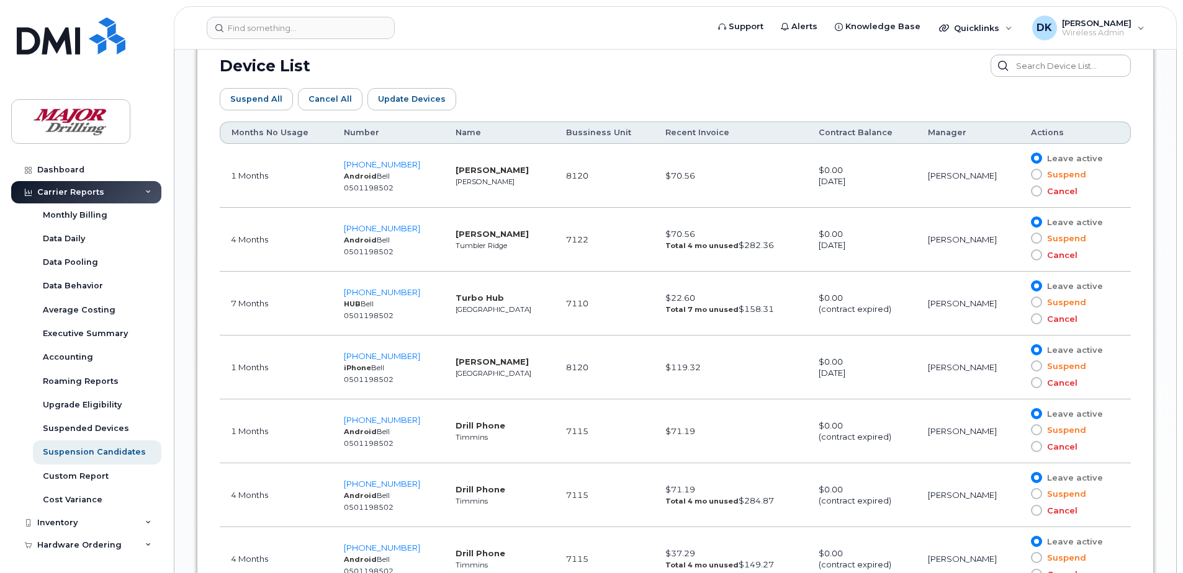
scroll to position [640, 0]
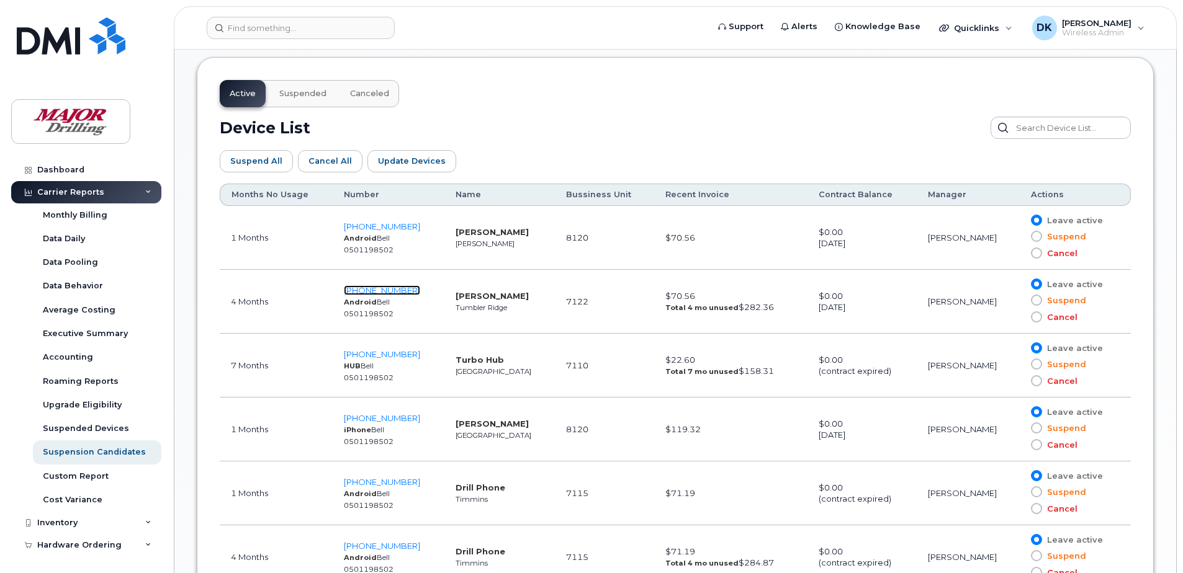
drag, startPoint x: 401, startPoint y: 288, endPoint x: 417, endPoint y: 301, distance: 20.3
click at [401, 287] on span "250-242-7443" at bounding box center [382, 290] width 76 height 10
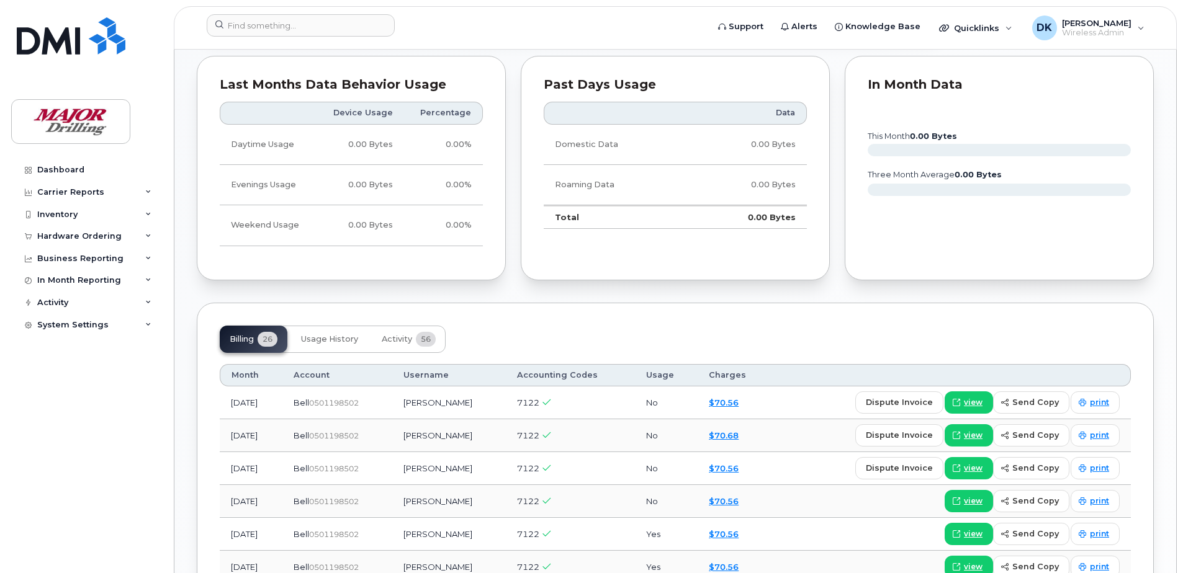
scroll to position [683, 0]
